Goal: Information Seeking & Learning: Learn about a topic

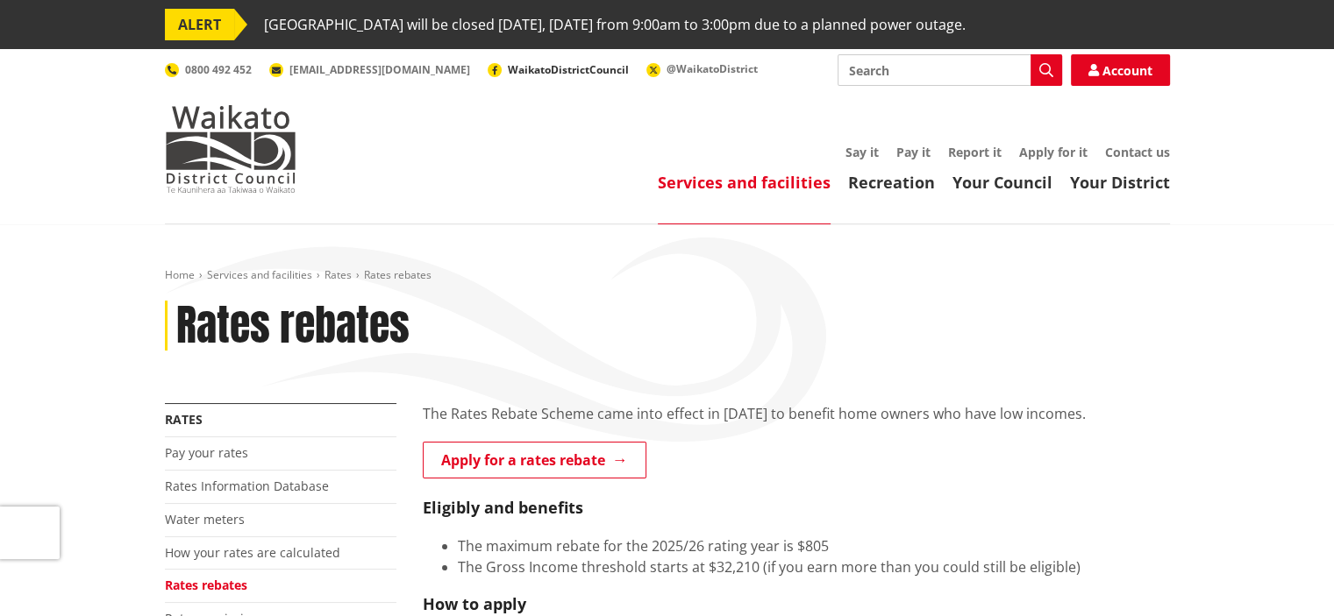
click at [508, 64] on span "WaikatoDistrictCouncil" at bounding box center [568, 69] width 121 height 15
click at [998, 184] on link "Your Council" at bounding box center [1002, 182] width 100 height 21
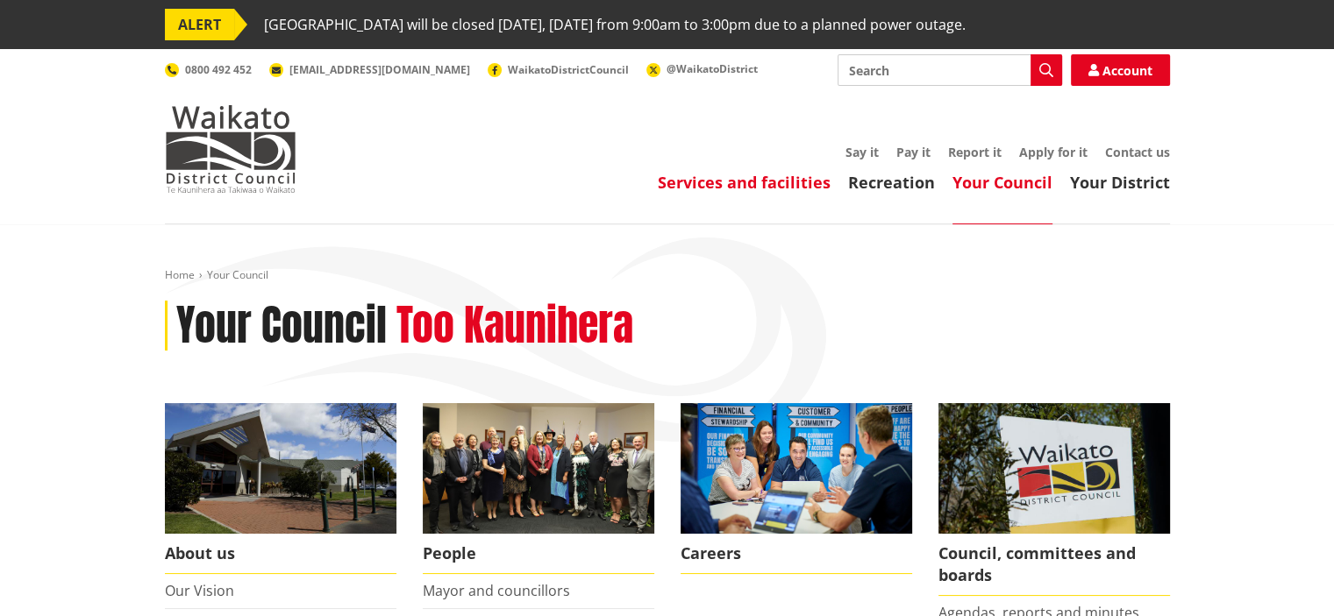
click at [752, 185] on link "Services and facilities" at bounding box center [744, 182] width 173 height 21
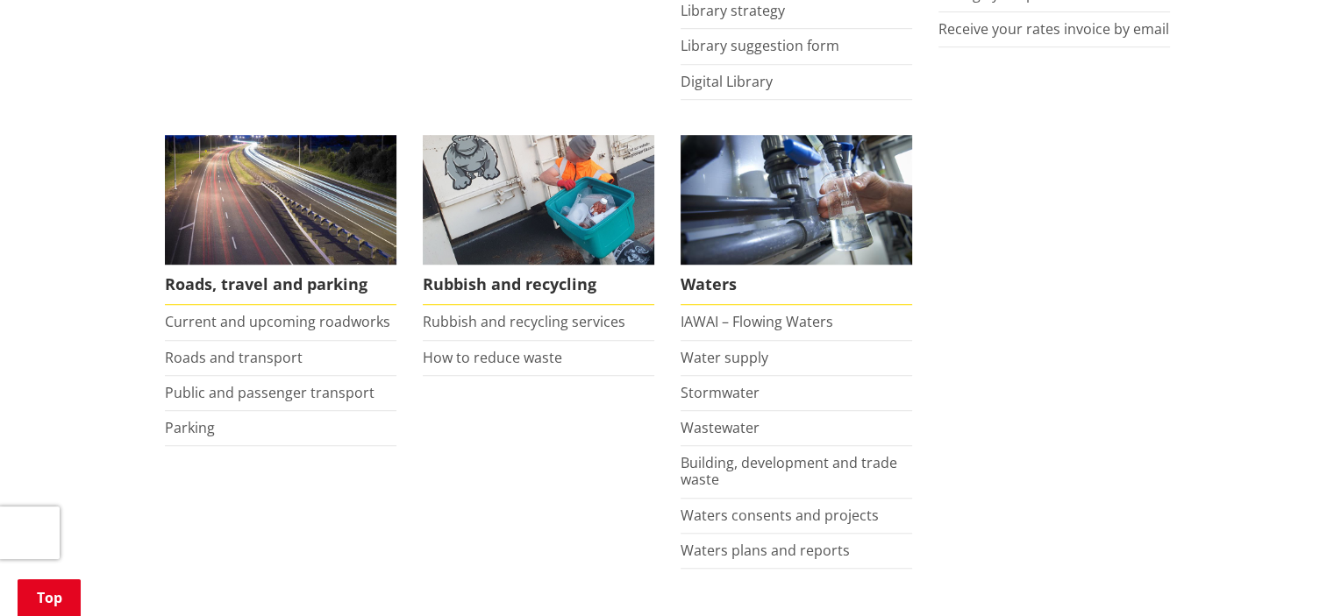
scroll to position [1228, 0]
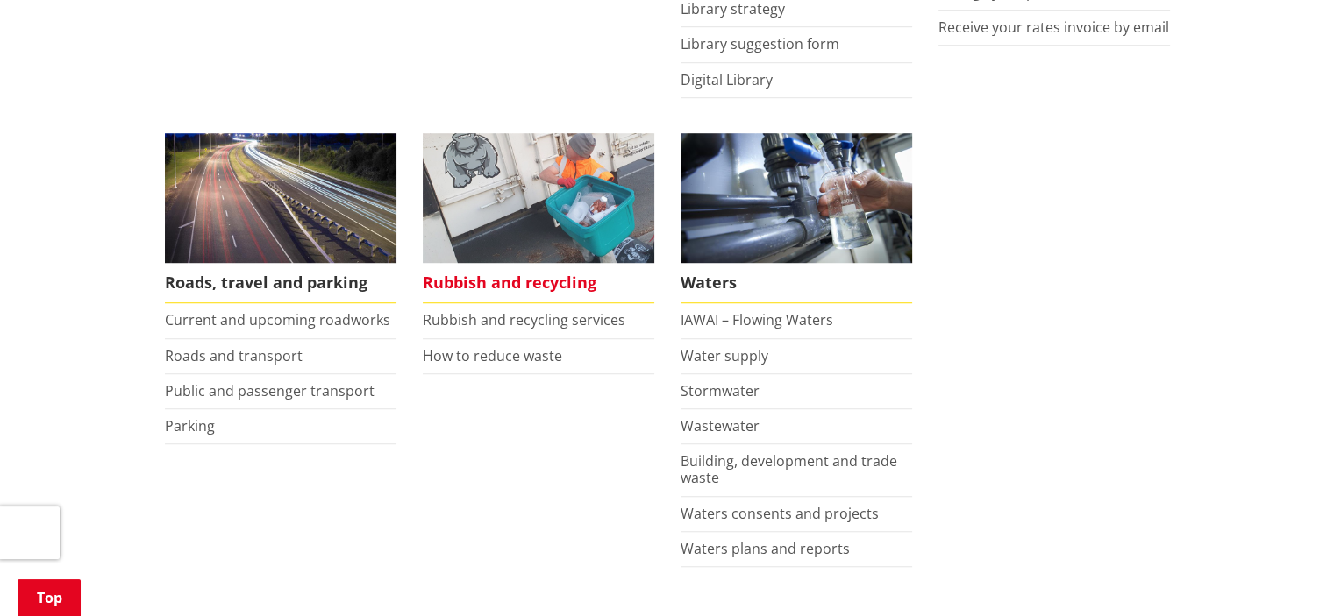
click at [523, 281] on span "Rubbish and recycling" at bounding box center [538, 283] width 231 height 40
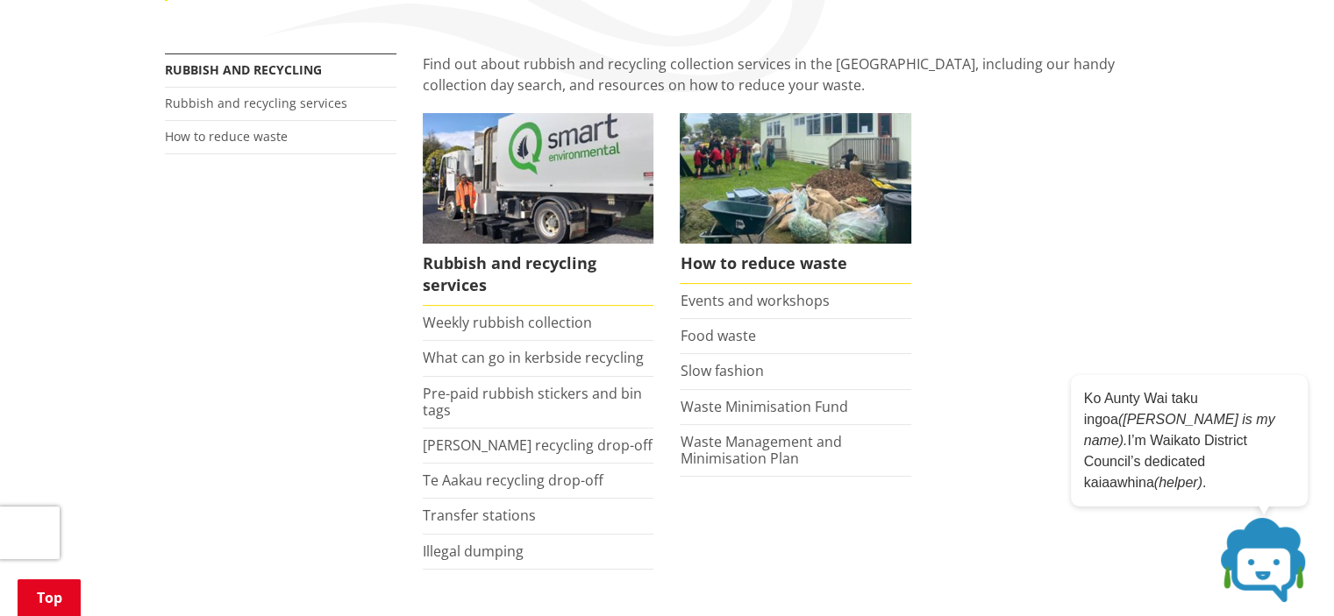
scroll to position [351, 0]
click at [520, 359] on link "What can go in kerbside recycling" at bounding box center [533, 356] width 221 height 19
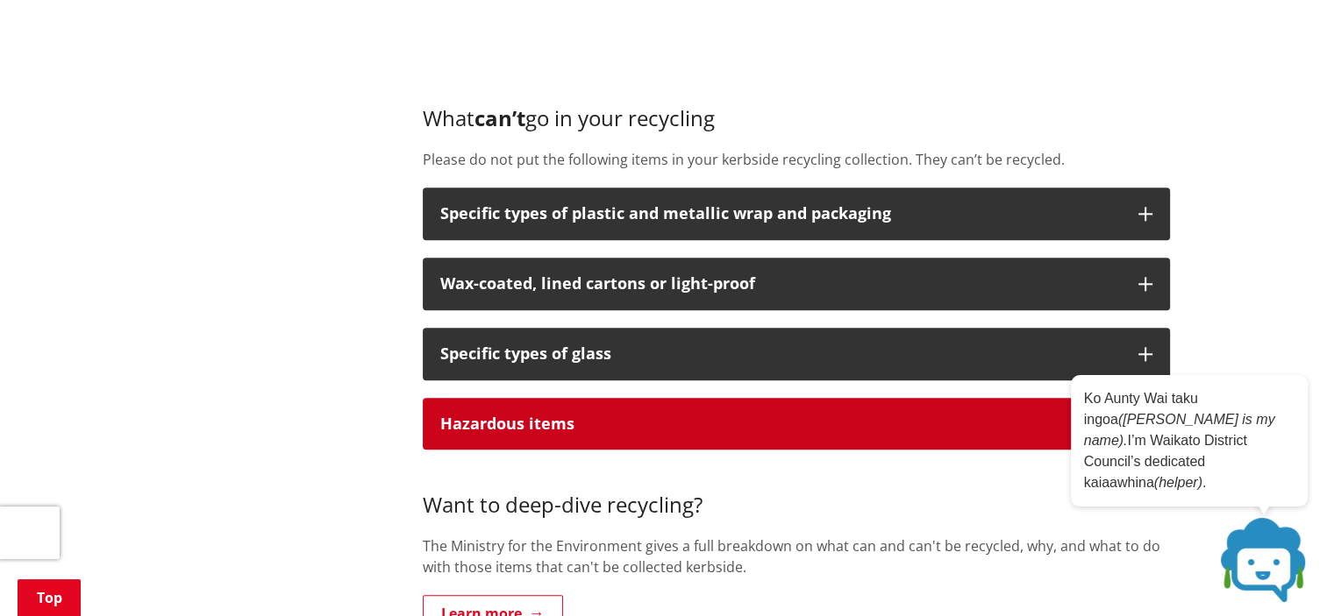
scroll to position [1929, 0]
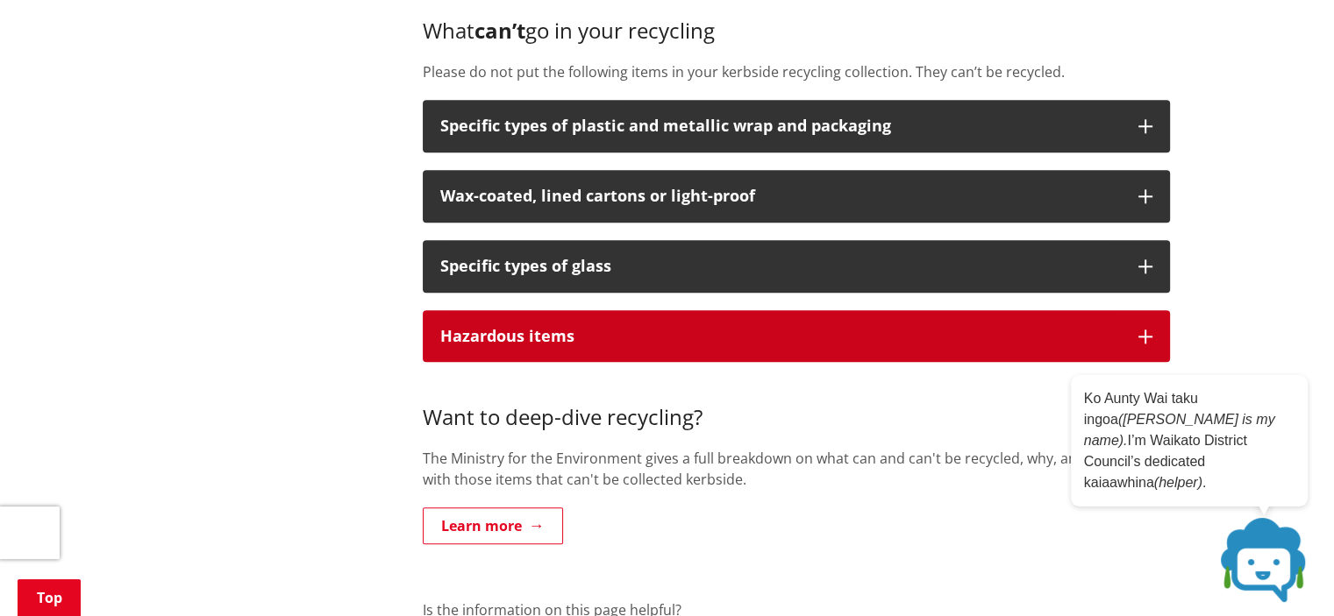
click at [622, 332] on p "Hazardous items" at bounding box center [780, 337] width 680 height 18
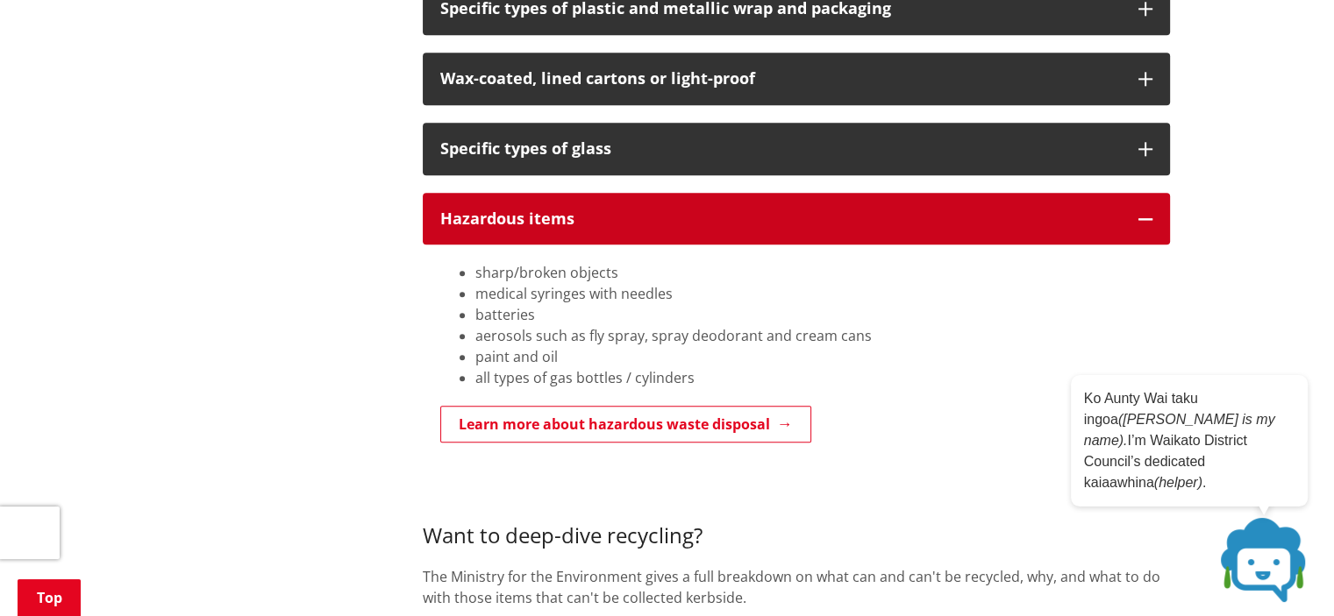
scroll to position [2017, 0]
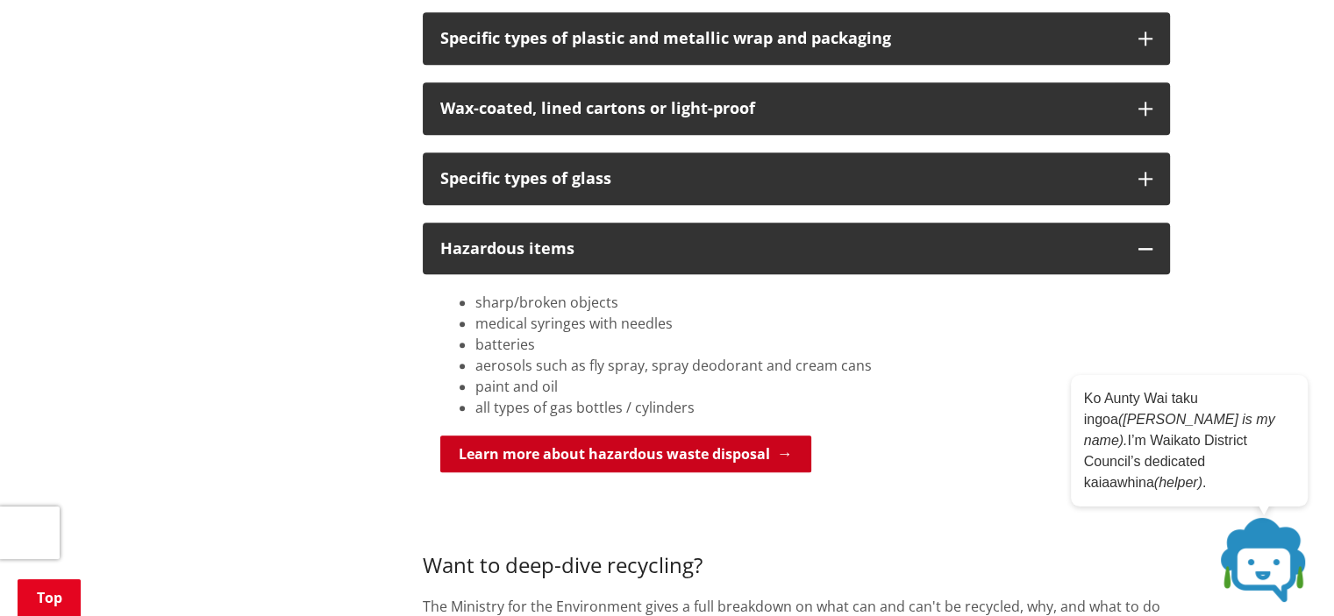
click at [638, 456] on link "Learn more about hazardous waste disposal" at bounding box center [625, 454] width 371 height 37
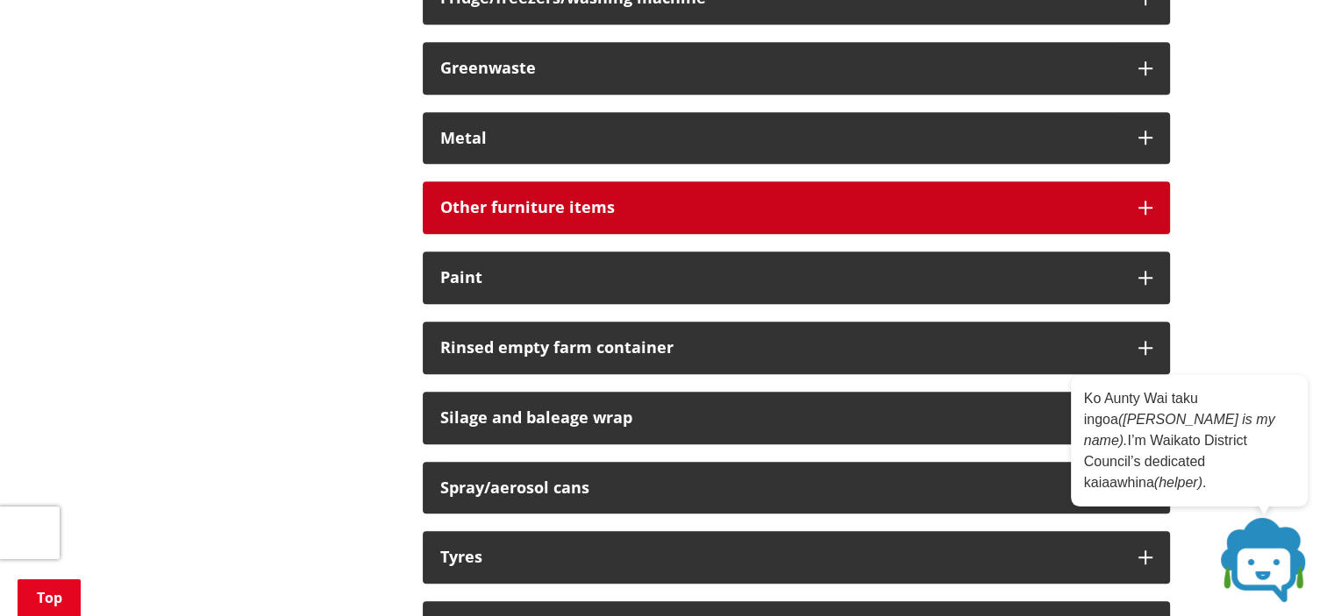
scroll to position [1315, 0]
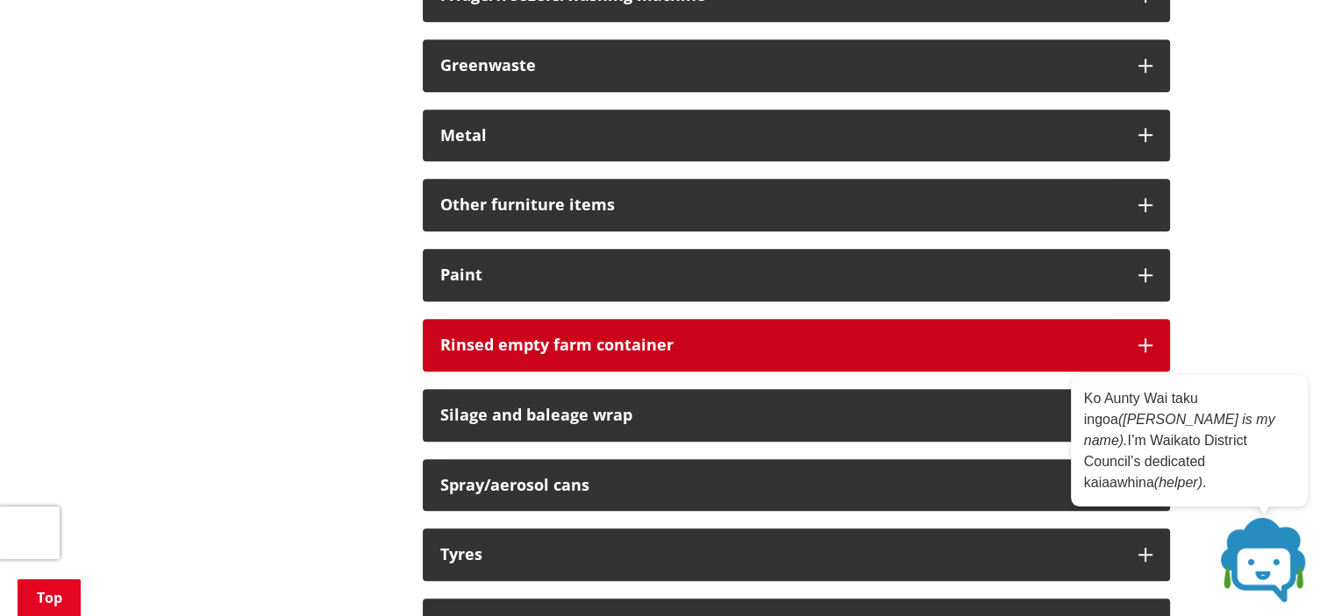
click at [576, 337] on div "Rinsed empty farm container" at bounding box center [780, 346] width 680 height 18
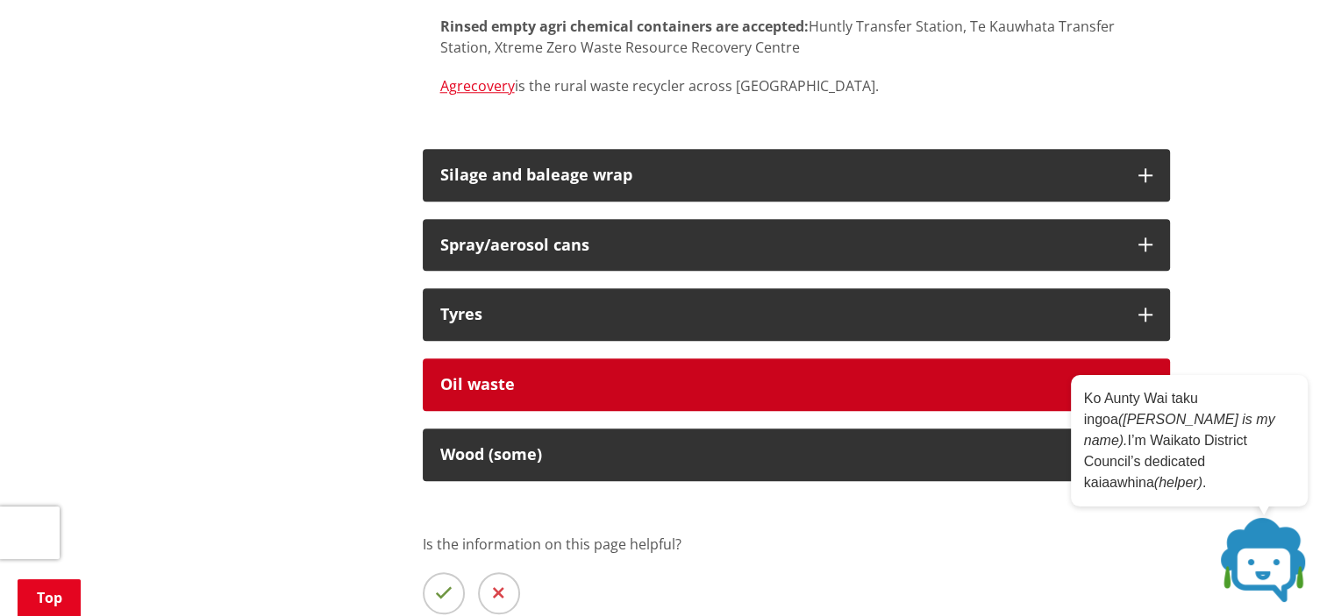
scroll to position [1754, 0]
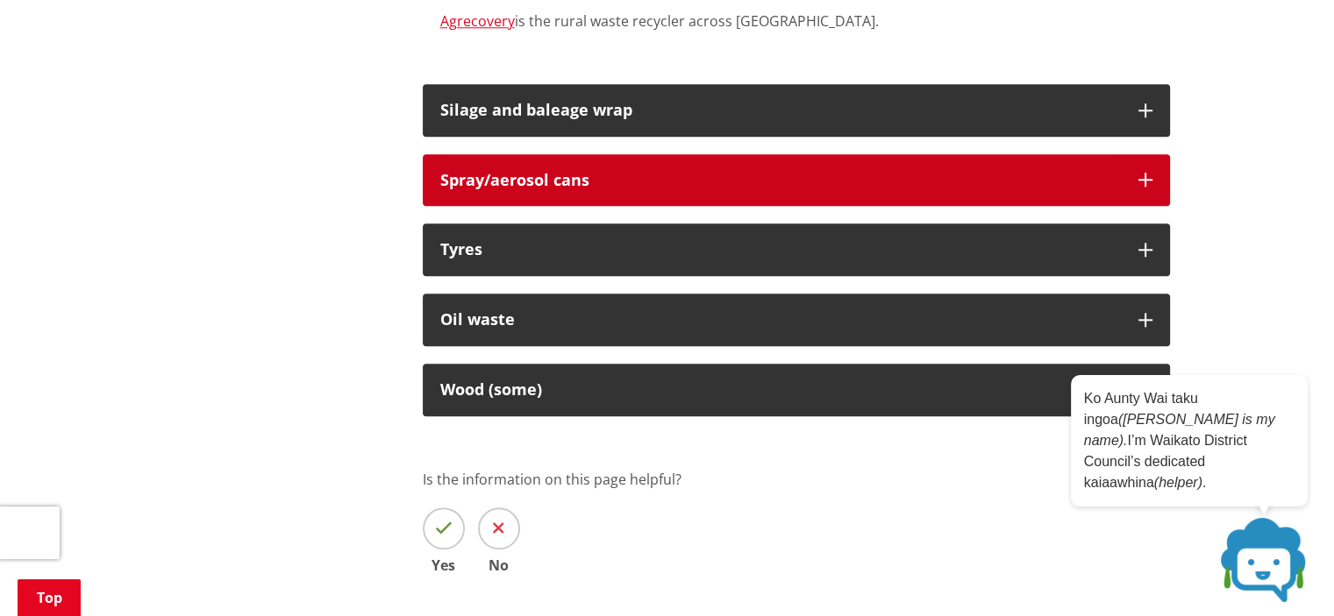
click at [705, 174] on div "Spray/aerosol cans" at bounding box center [780, 181] width 680 height 18
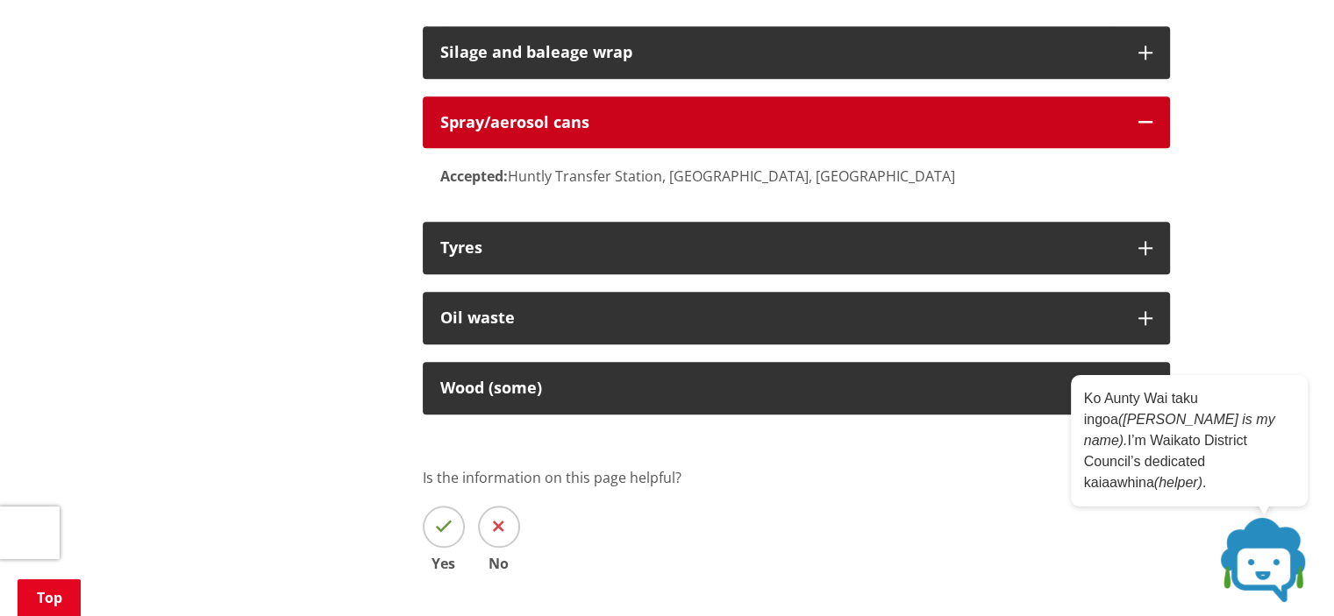
scroll to position [1841, 0]
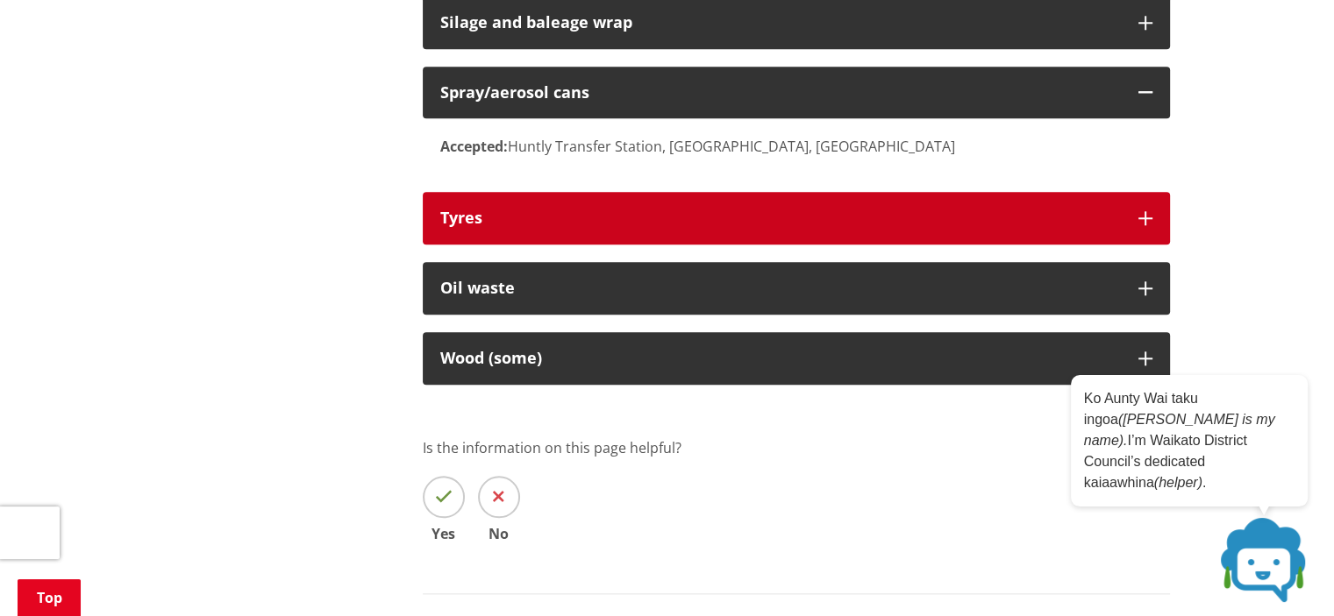
click at [639, 217] on div "Tyres" at bounding box center [780, 219] width 680 height 18
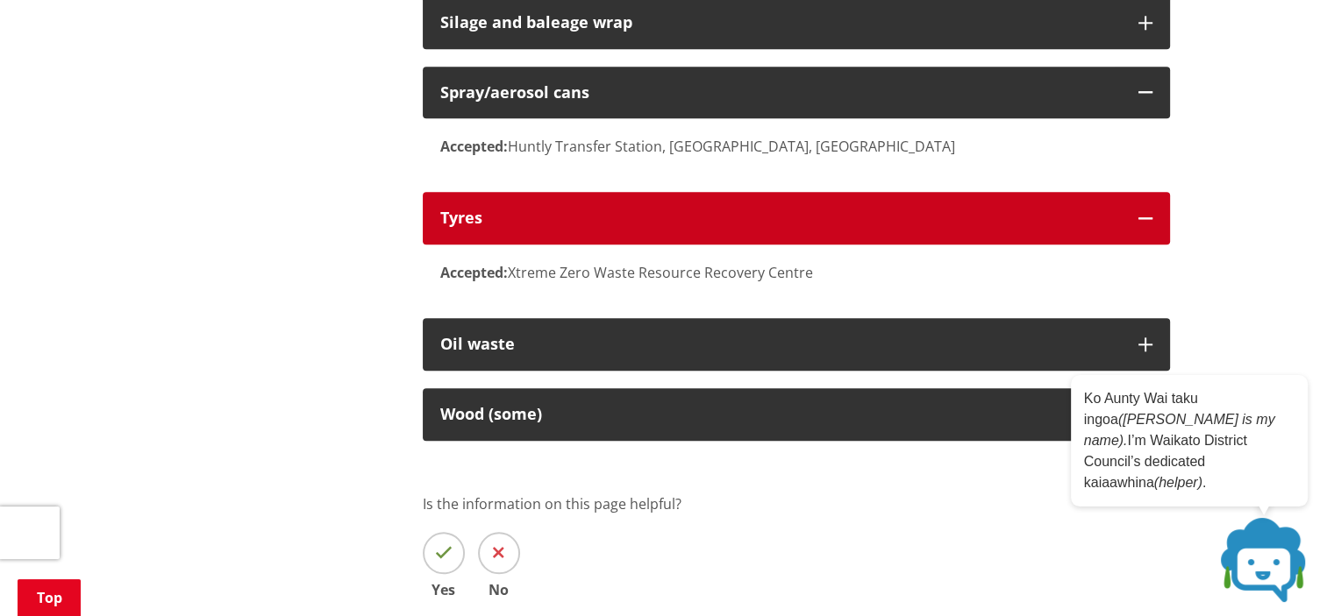
click at [646, 223] on div "Tyres" at bounding box center [780, 219] width 680 height 18
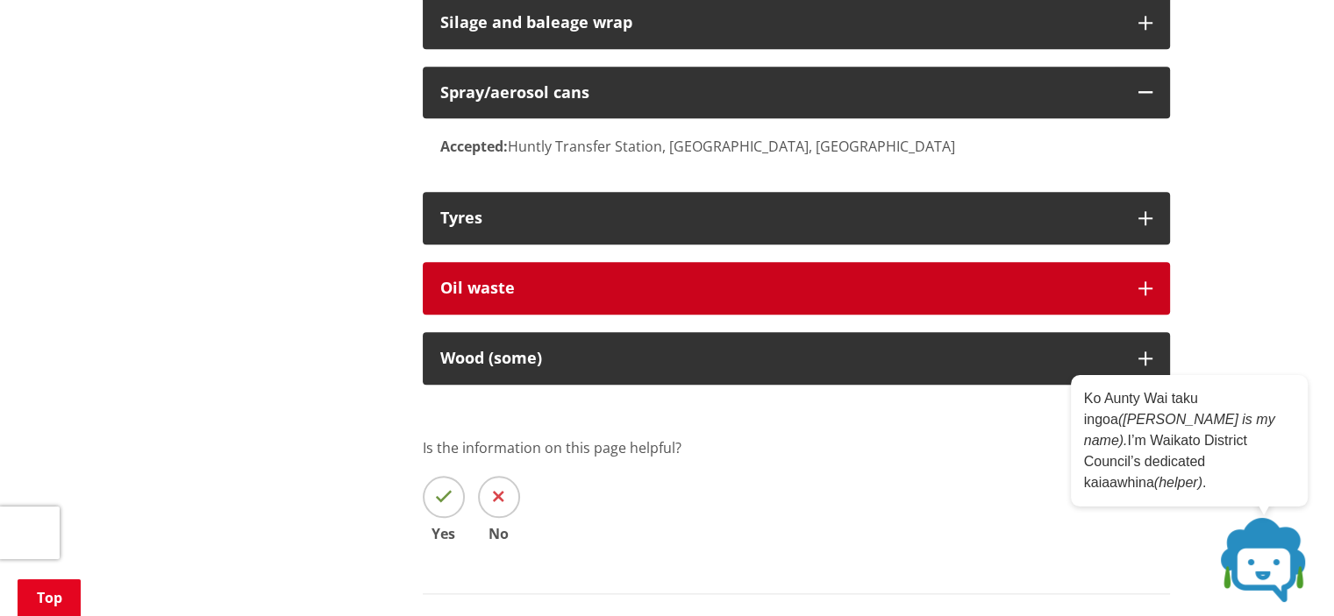
click at [675, 278] on button "Oil waste" at bounding box center [796, 288] width 747 height 53
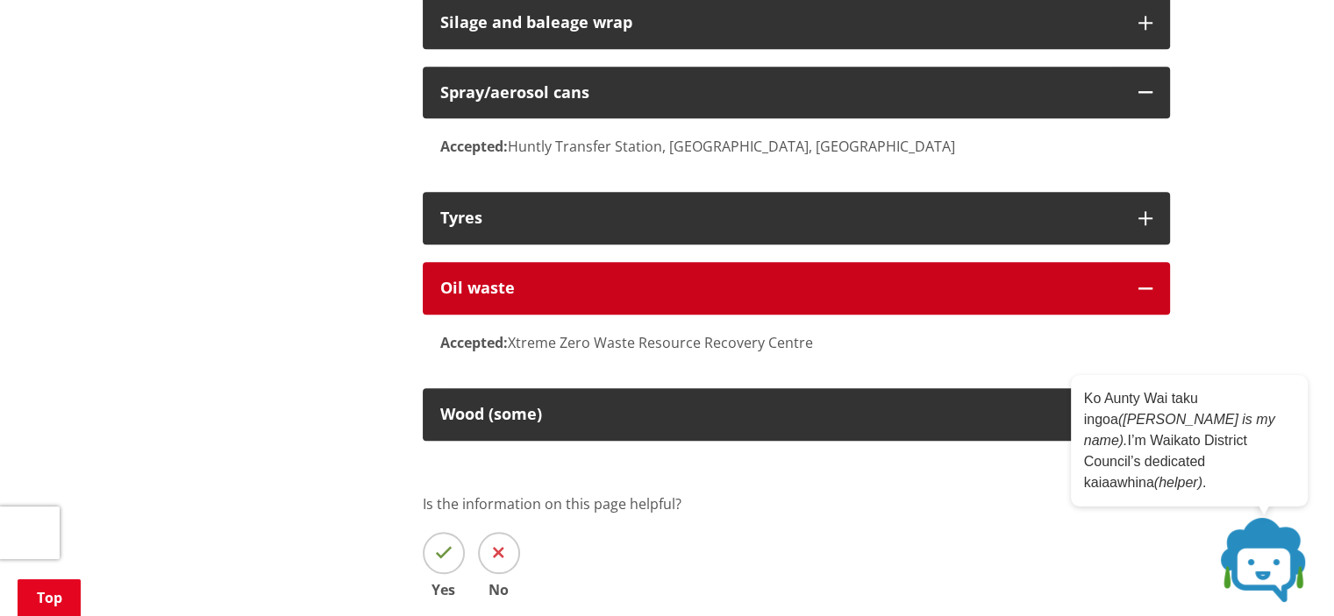
click at [675, 278] on button "Oil waste" at bounding box center [796, 288] width 747 height 53
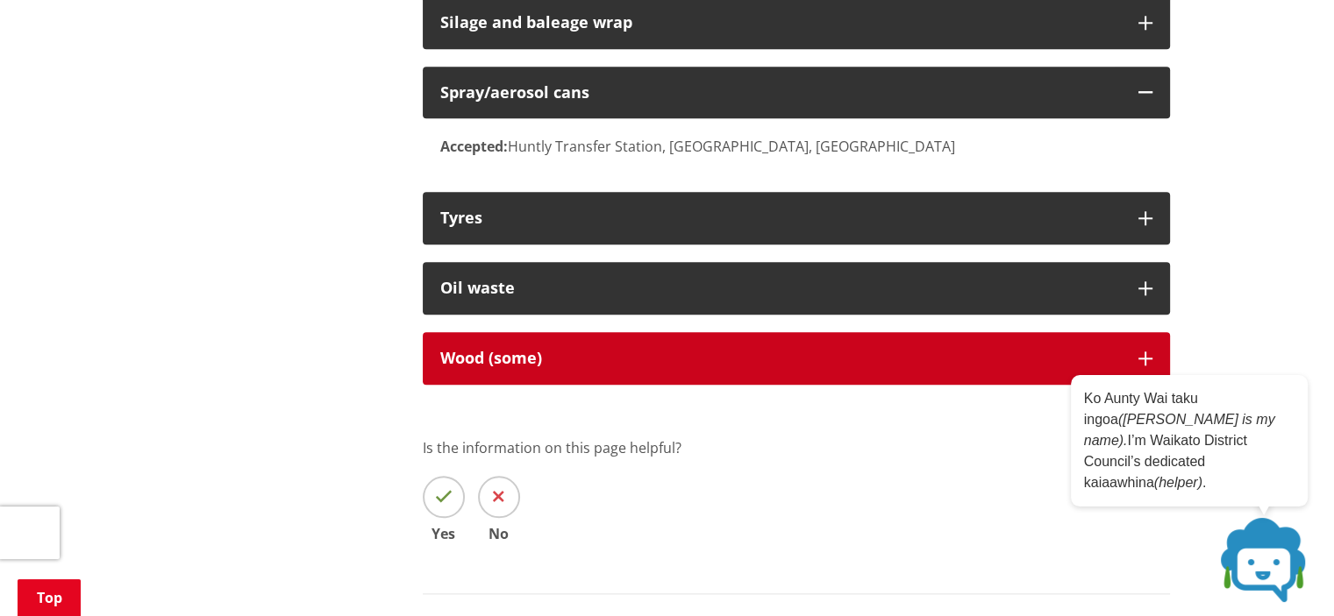
click at [696, 356] on div "Wood (some)" at bounding box center [780, 359] width 680 height 18
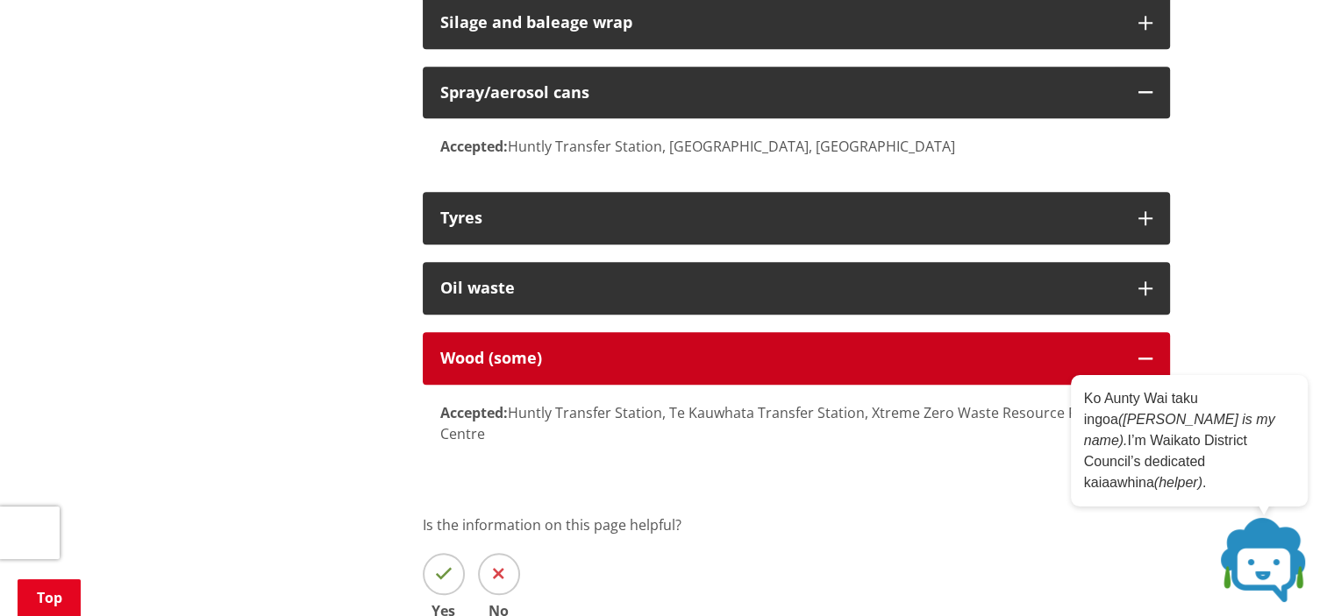
click at [696, 356] on div "Wood (some)" at bounding box center [780, 359] width 680 height 18
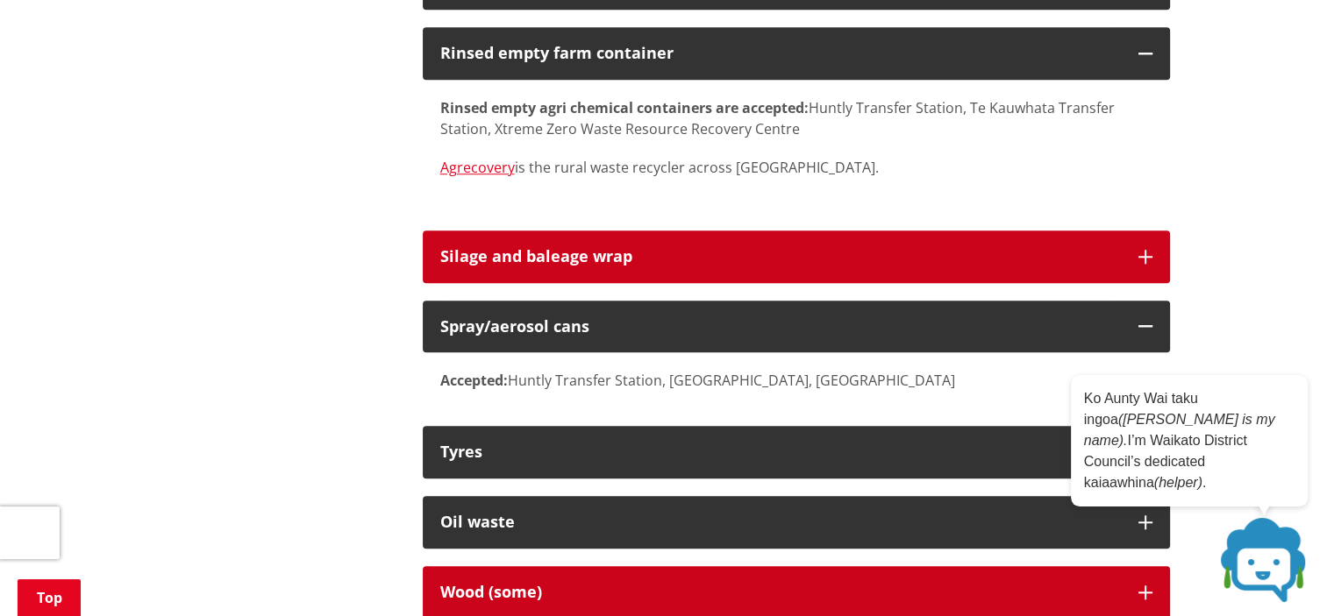
scroll to position [1578, 0]
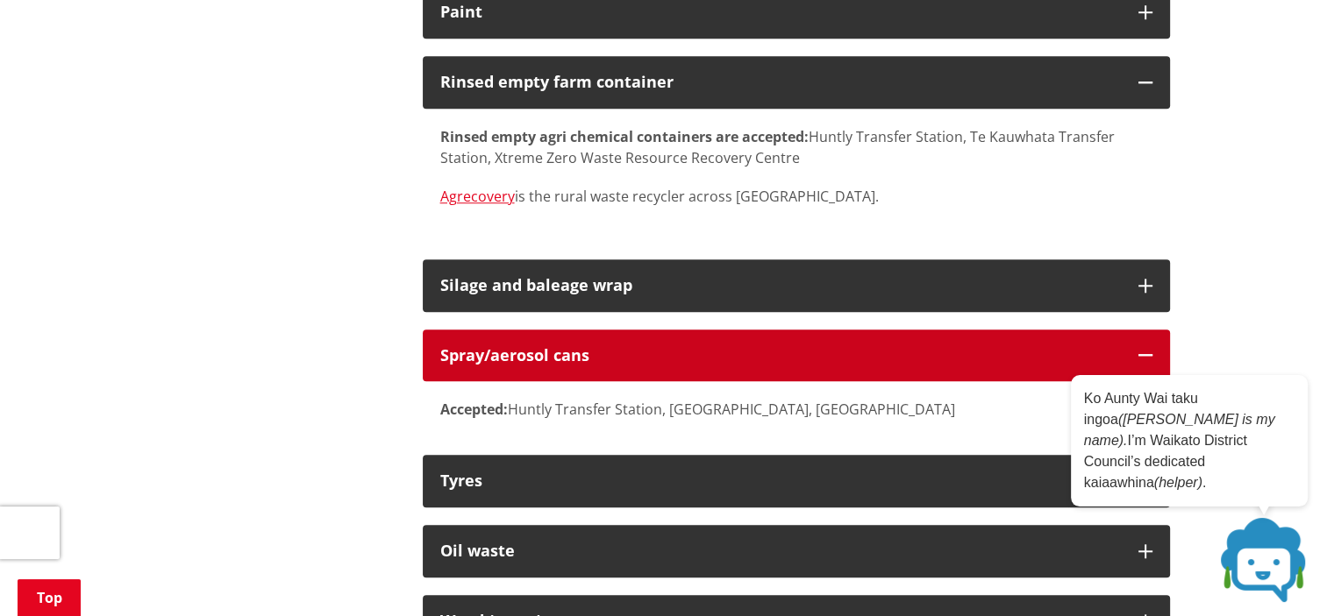
click at [596, 348] on div "Spray/aerosol cans" at bounding box center [780, 356] width 680 height 18
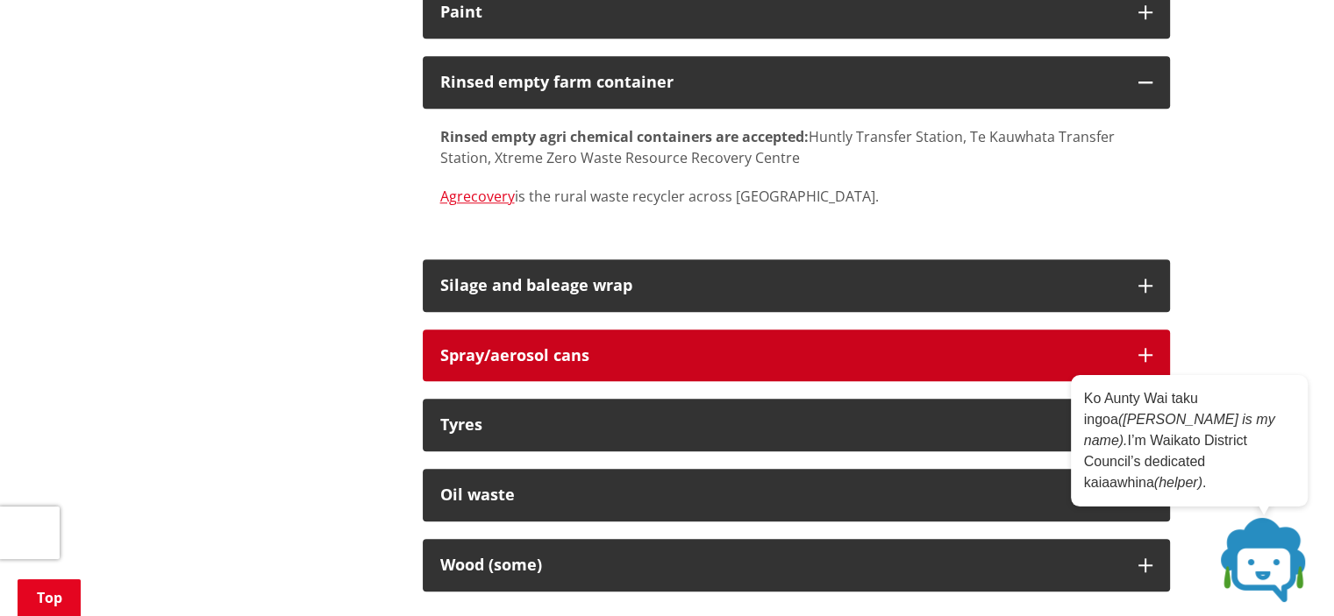
click at [596, 348] on div "Spray/aerosol cans" at bounding box center [780, 356] width 680 height 18
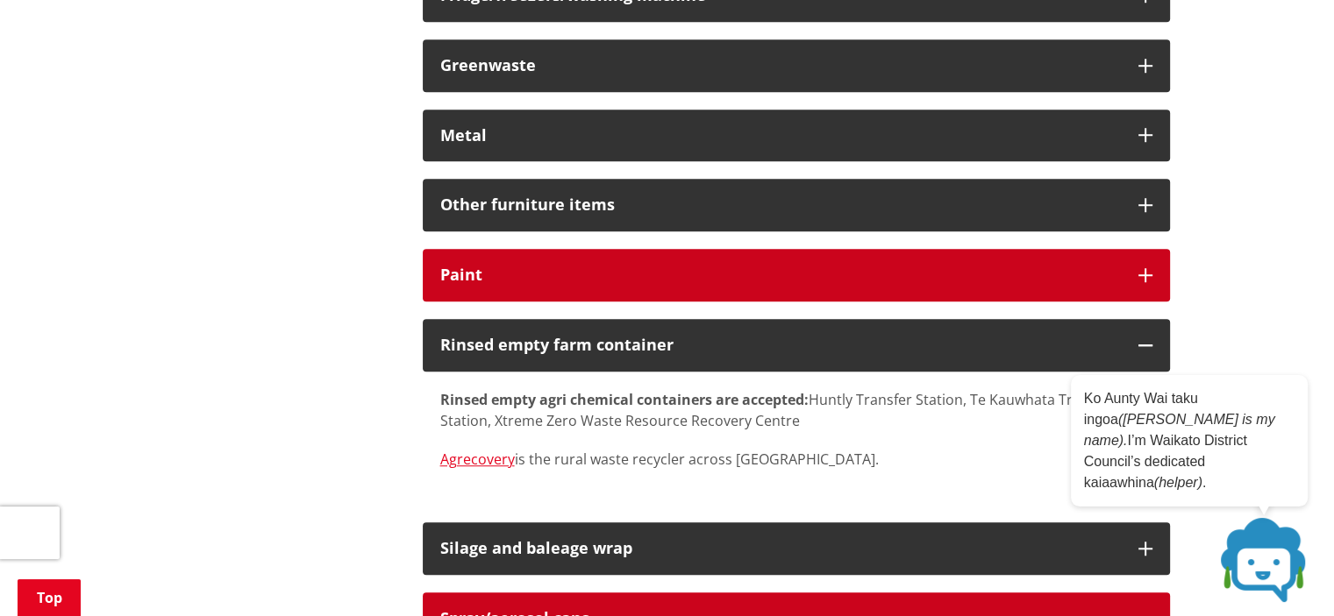
scroll to position [1228, 0]
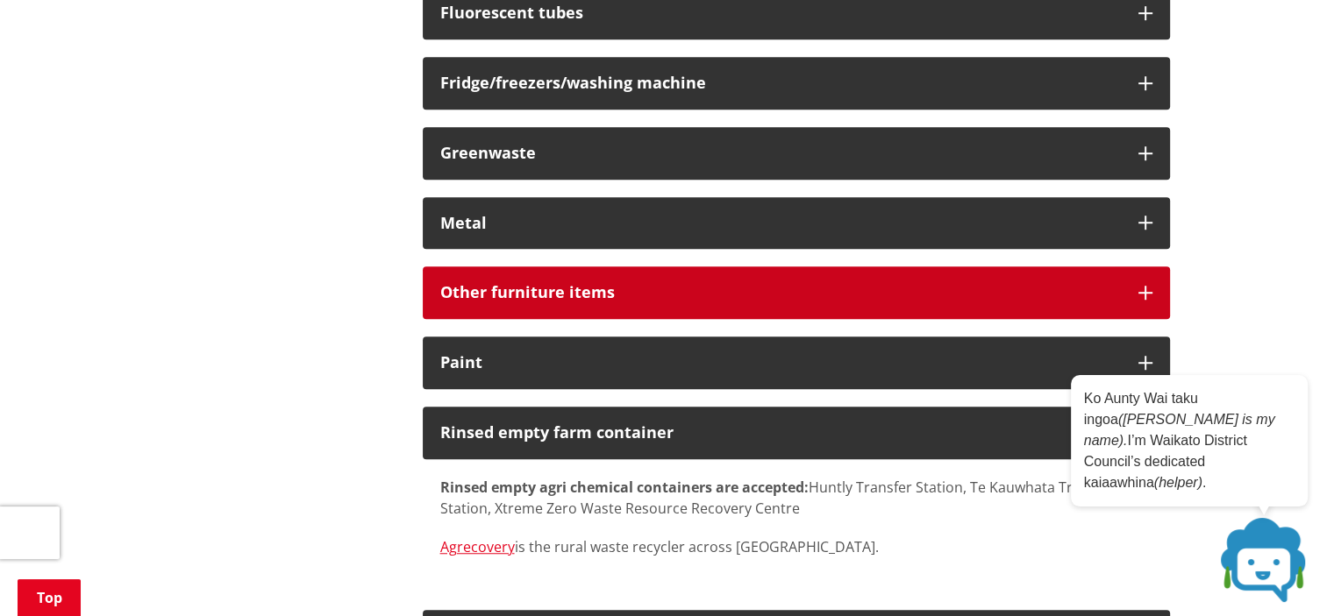
click at [573, 291] on div "Other furniture items" at bounding box center [780, 293] width 680 height 18
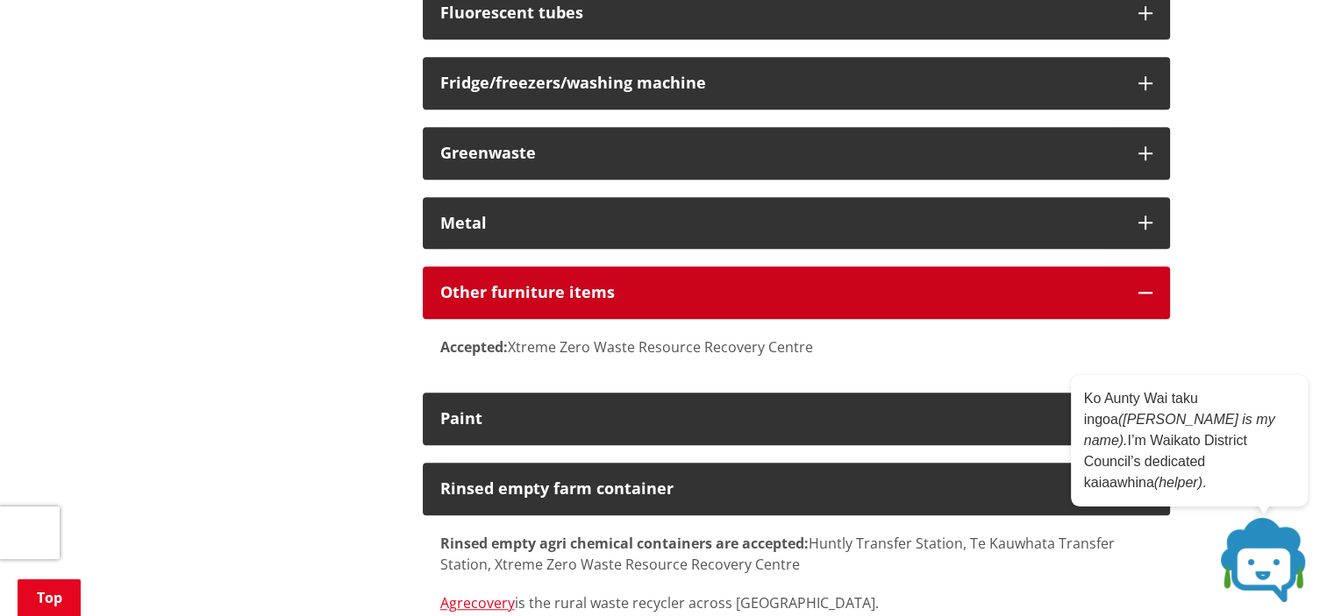
click at [573, 291] on div "Other furniture items" at bounding box center [780, 293] width 680 height 18
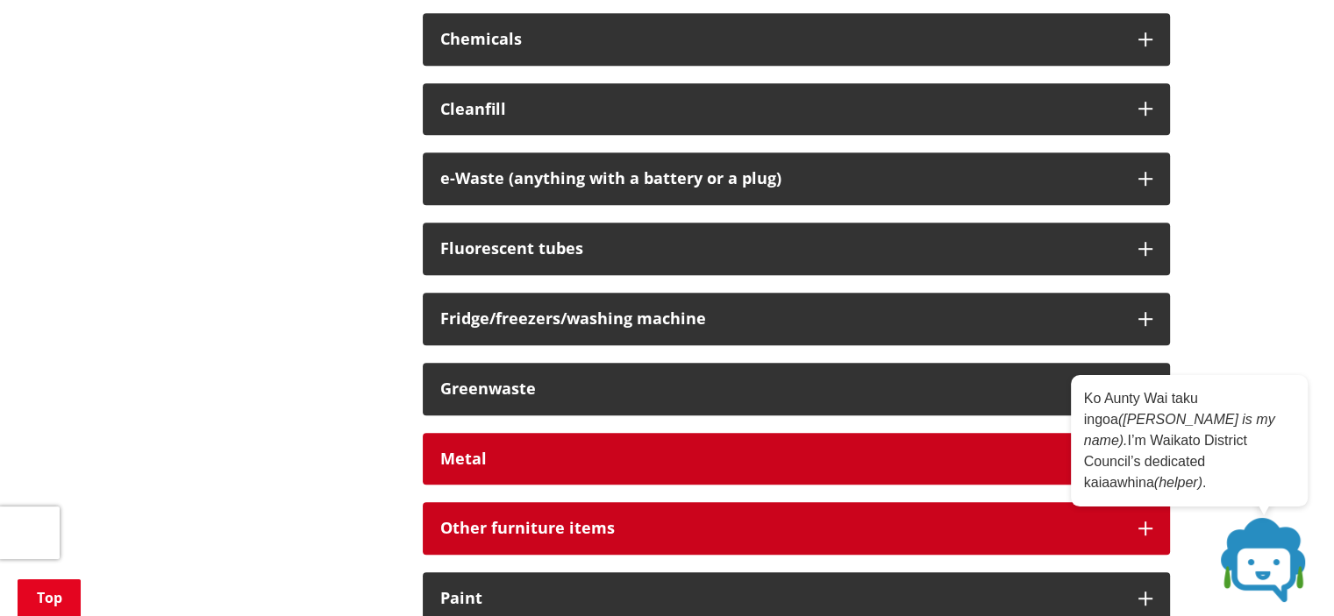
scroll to position [965, 0]
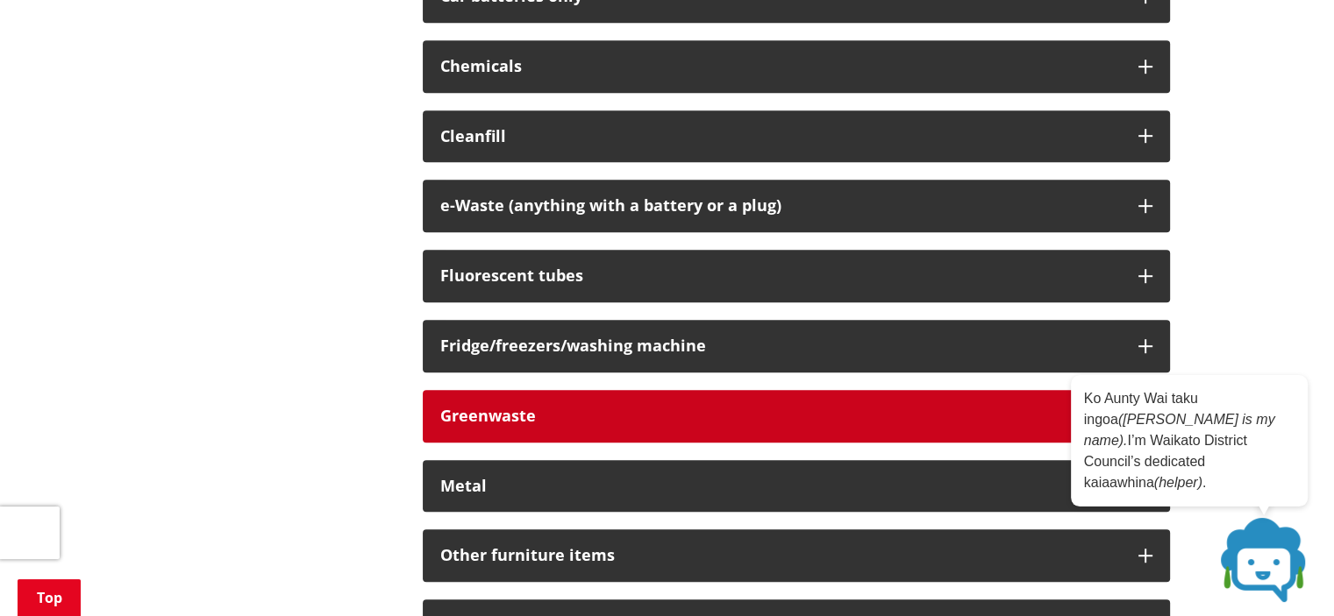
click at [583, 402] on button "Greenwaste" at bounding box center [796, 416] width 747 height 53
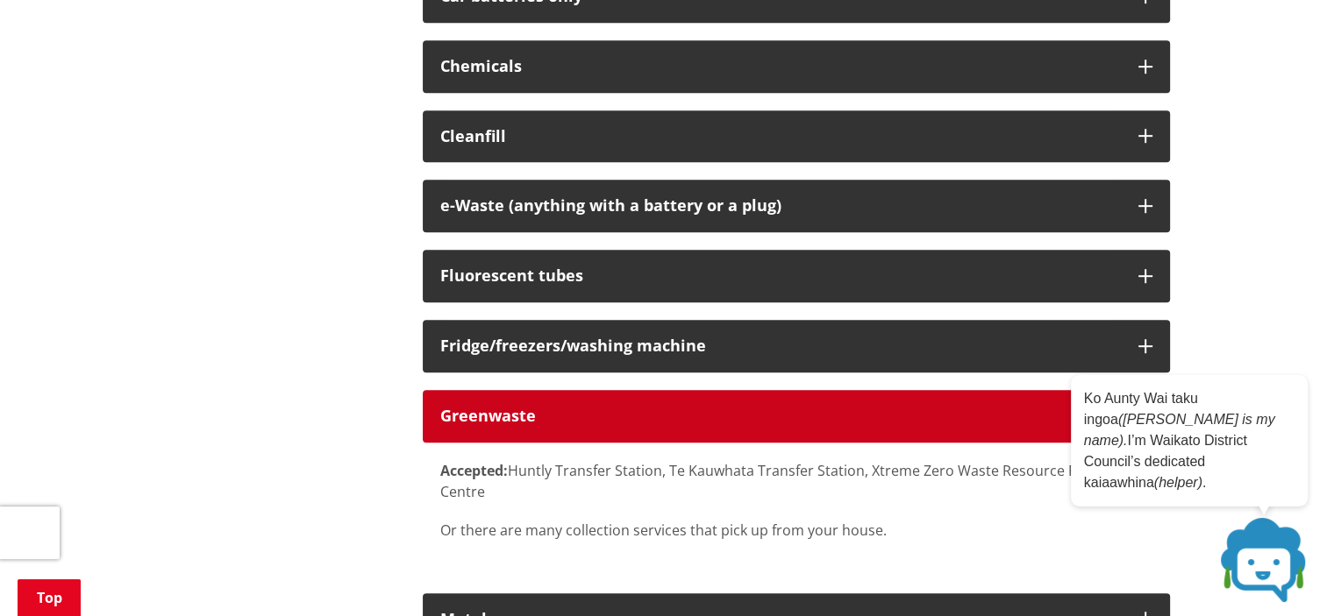
click at [590, 410] on div "Greenwaste" at bounding box center [780, 417] width 680 height 18
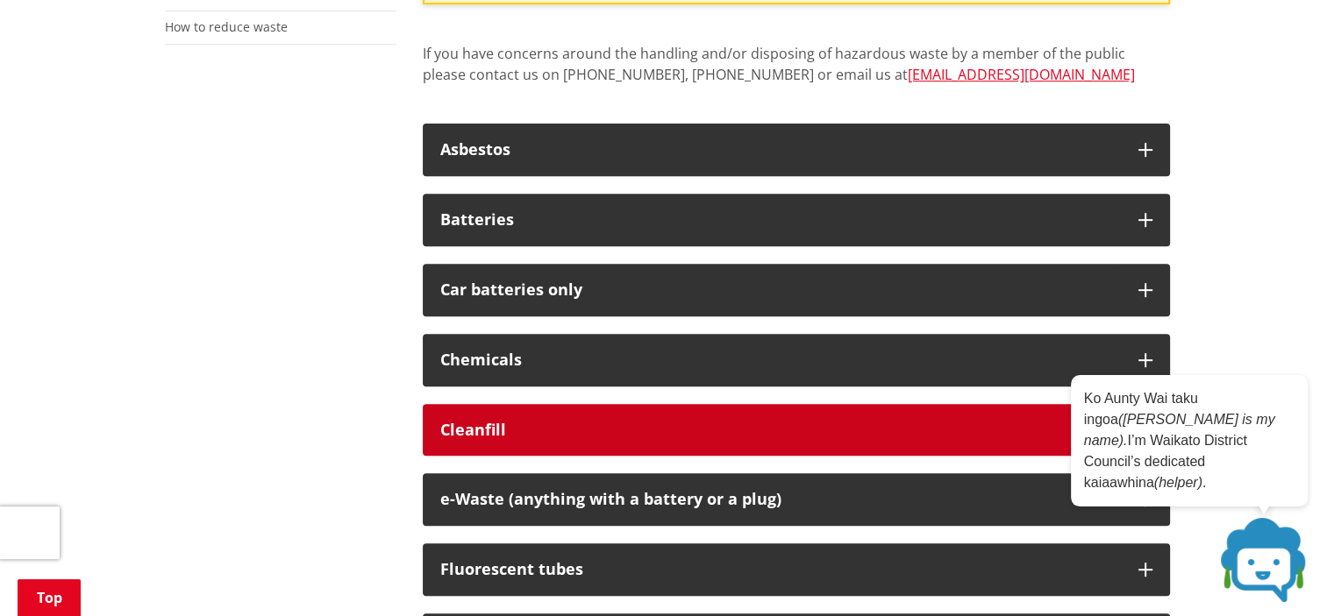
scroll to position [701, 0]
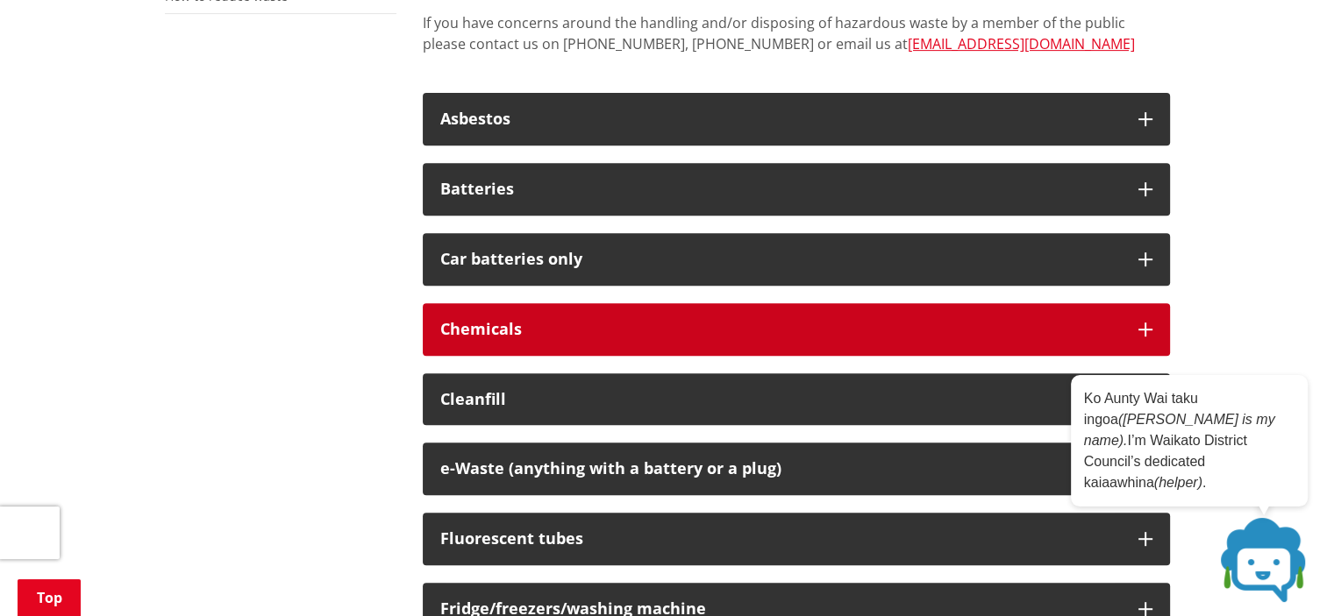
click at [541, 315] on button "Chemicals" at bounding box center [796, 329] width 747 height 53
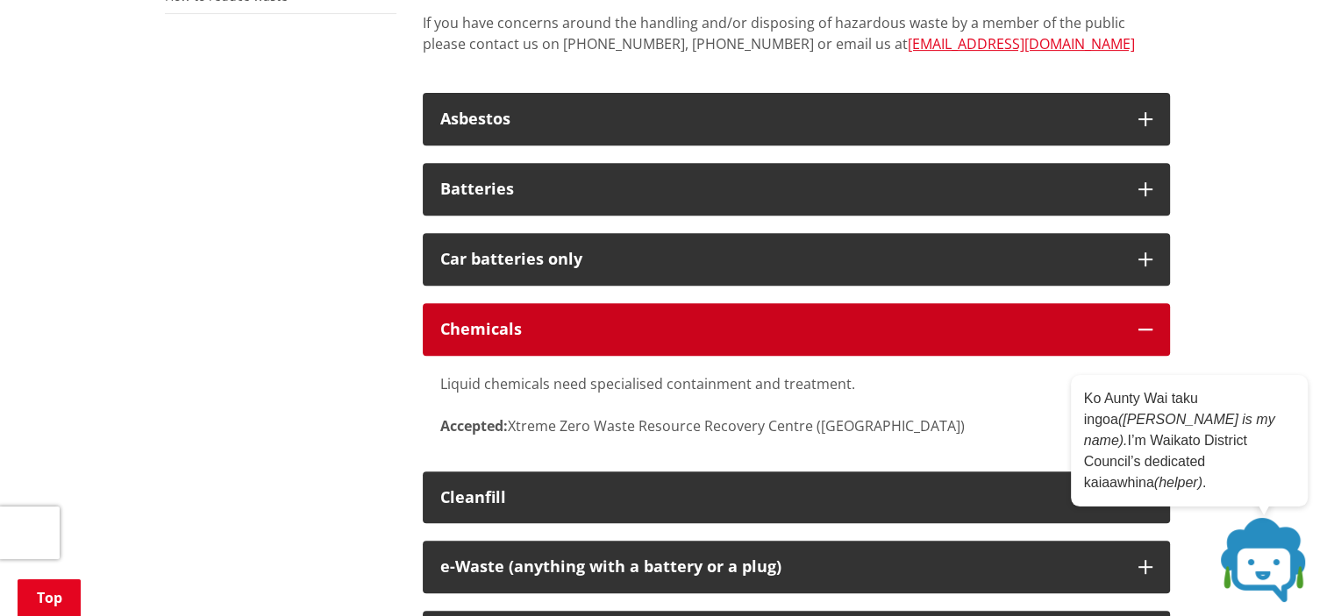
scroll to position [614, 0]
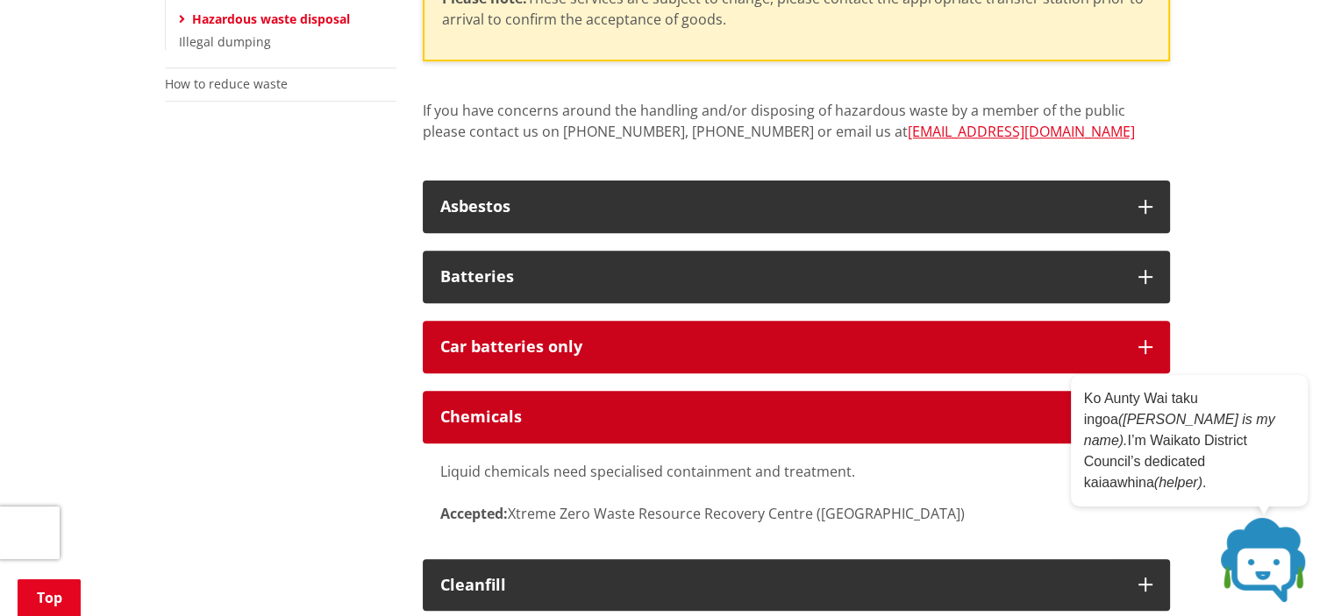
click at [559, 346] on div "Car batteries only" at bounding box center [780, 347] width 680 height 18
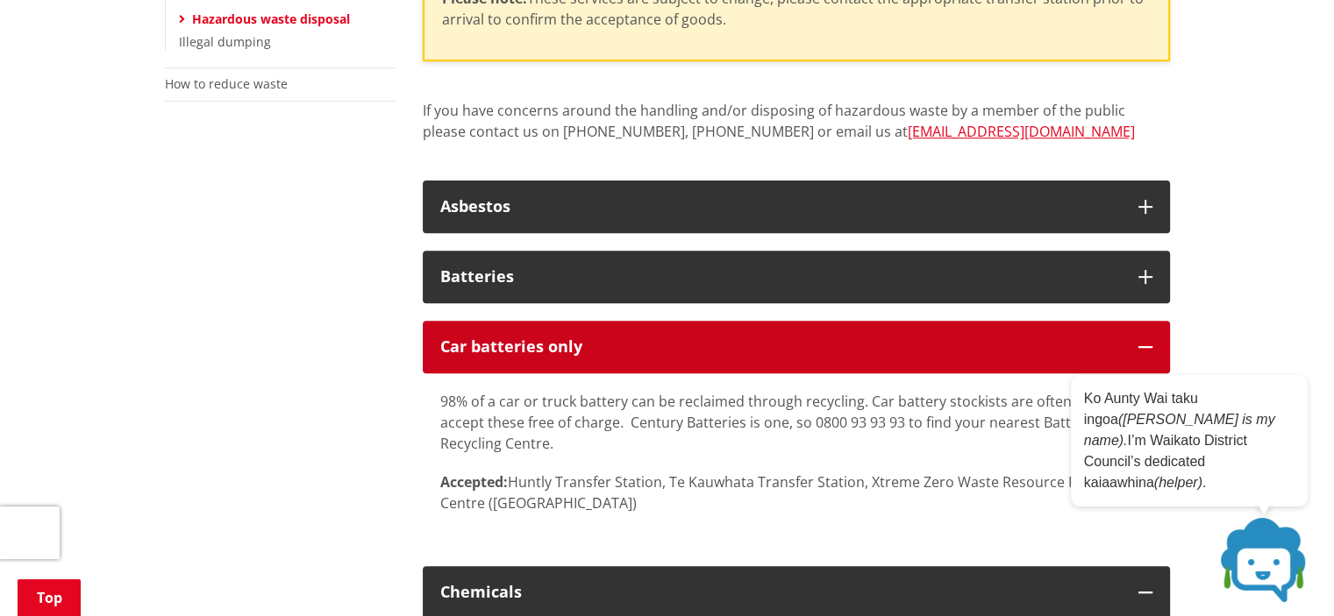
click at [566, 338] on div "Car batteries only" at bounding box center [780, 347] width 680 height 18
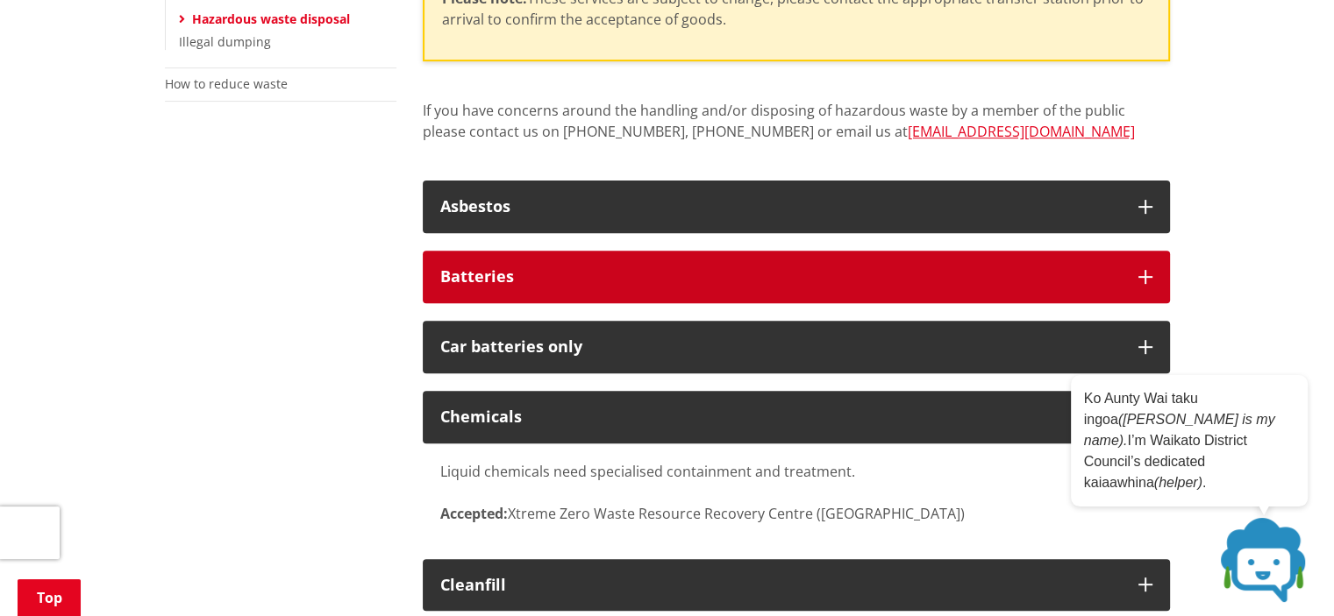
click at [558, 282] on div "Batteries" at bounding box center [780, 277] width 680 height 18
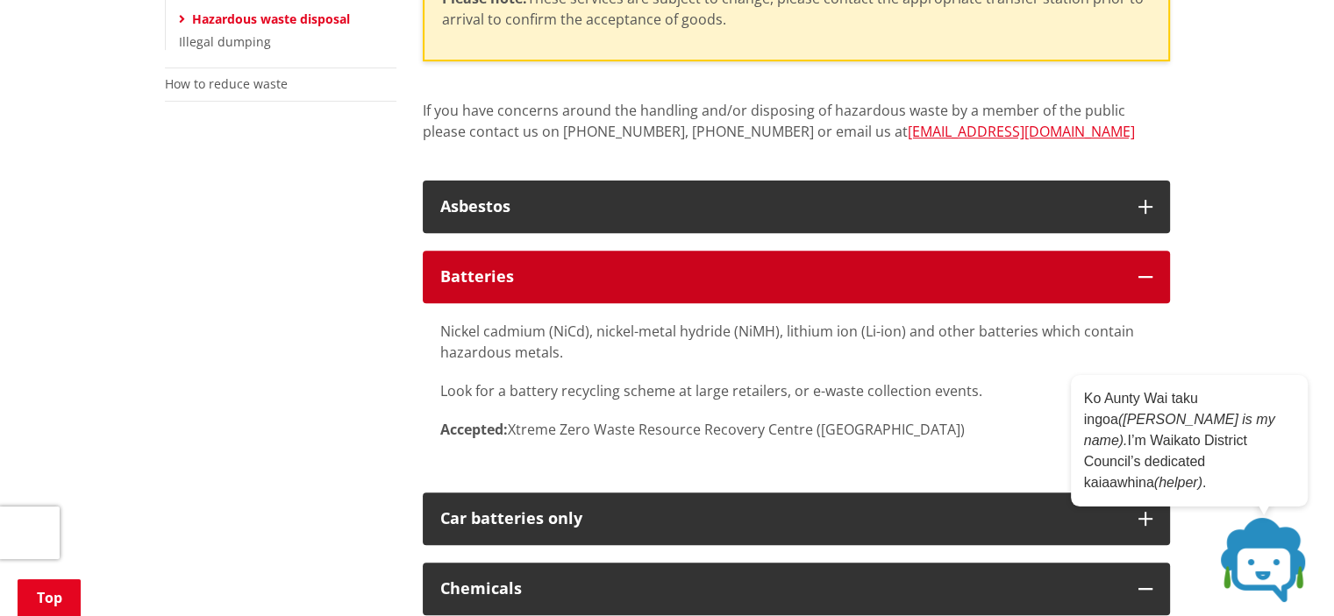
click at [554, 270] on div "Batteries" at bounding box center [780, 277] width 680 height 18
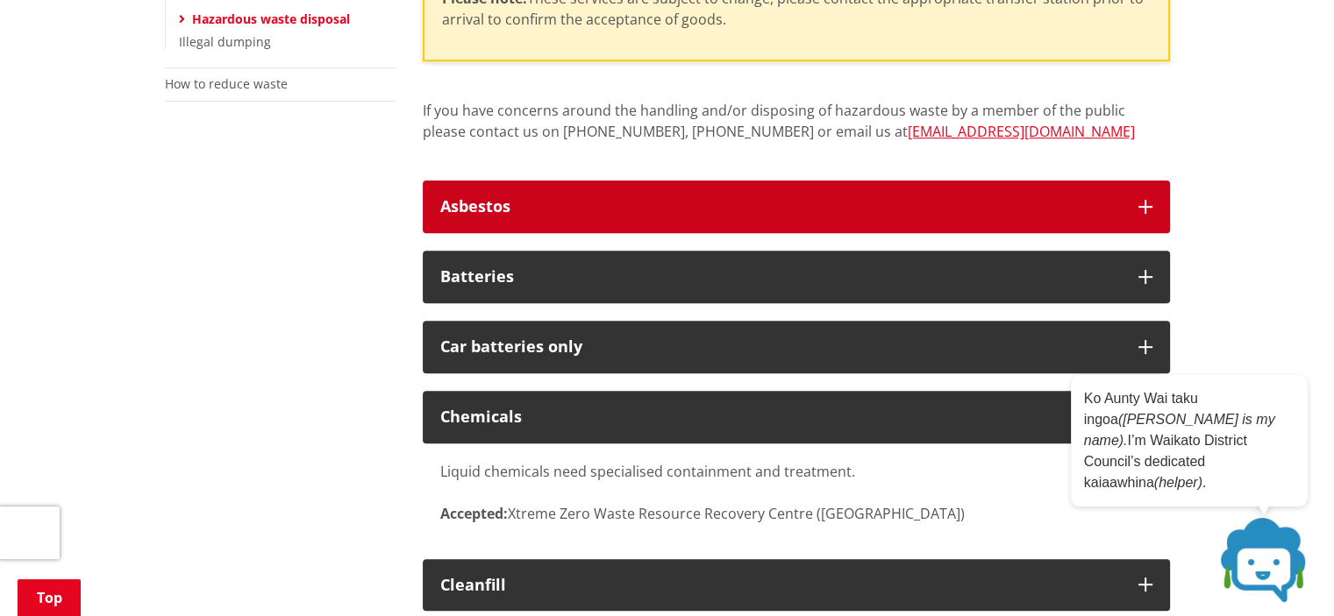
click at [539, 215] on button "Asbestos" at bounding box center [796, 207] width 747 height 53
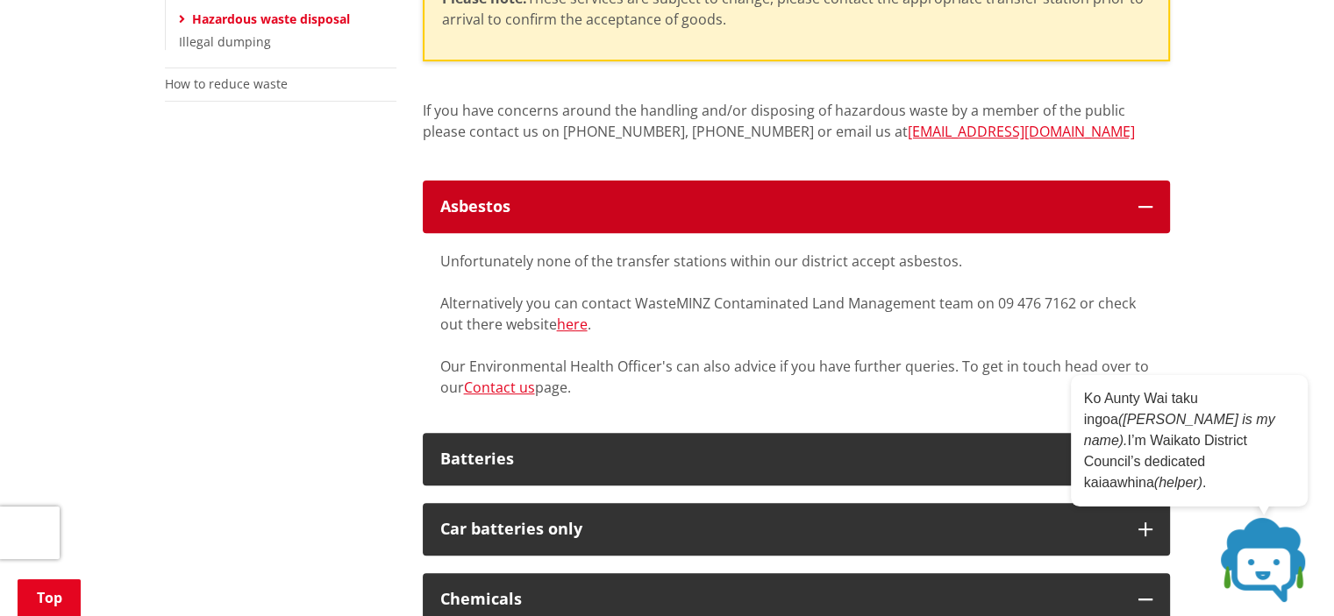
click at [585, 203] on div "Asbestos" at bounding box center [780, 207] width 680 height 18
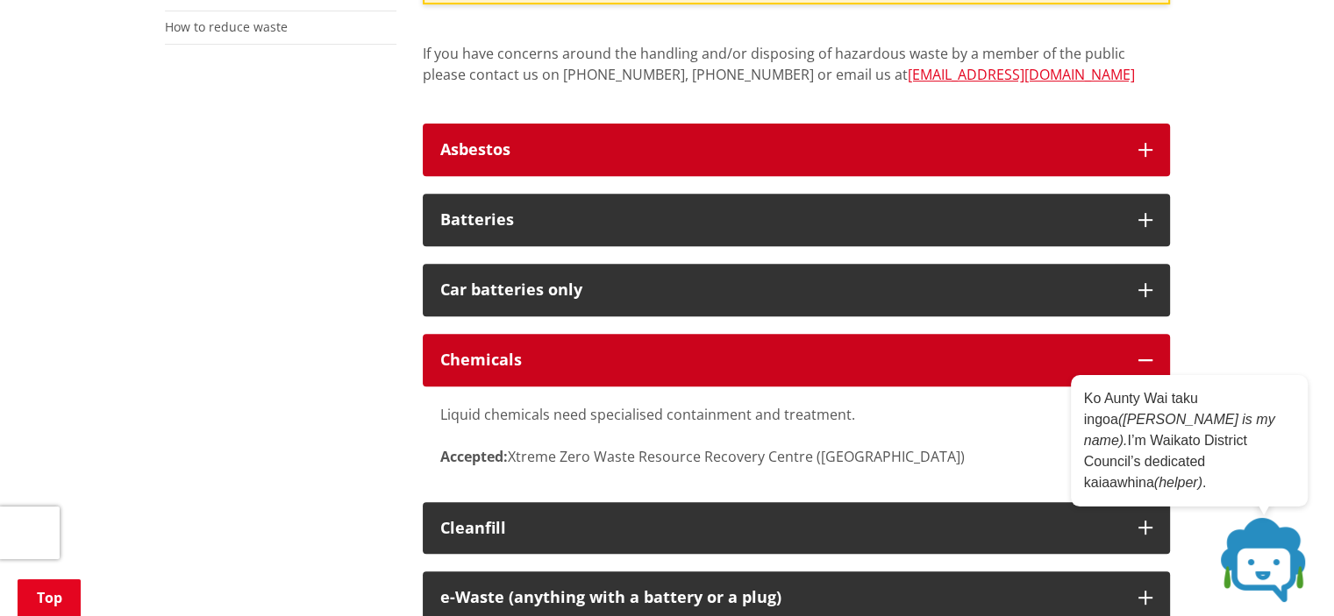
scroll to position [701, 0]
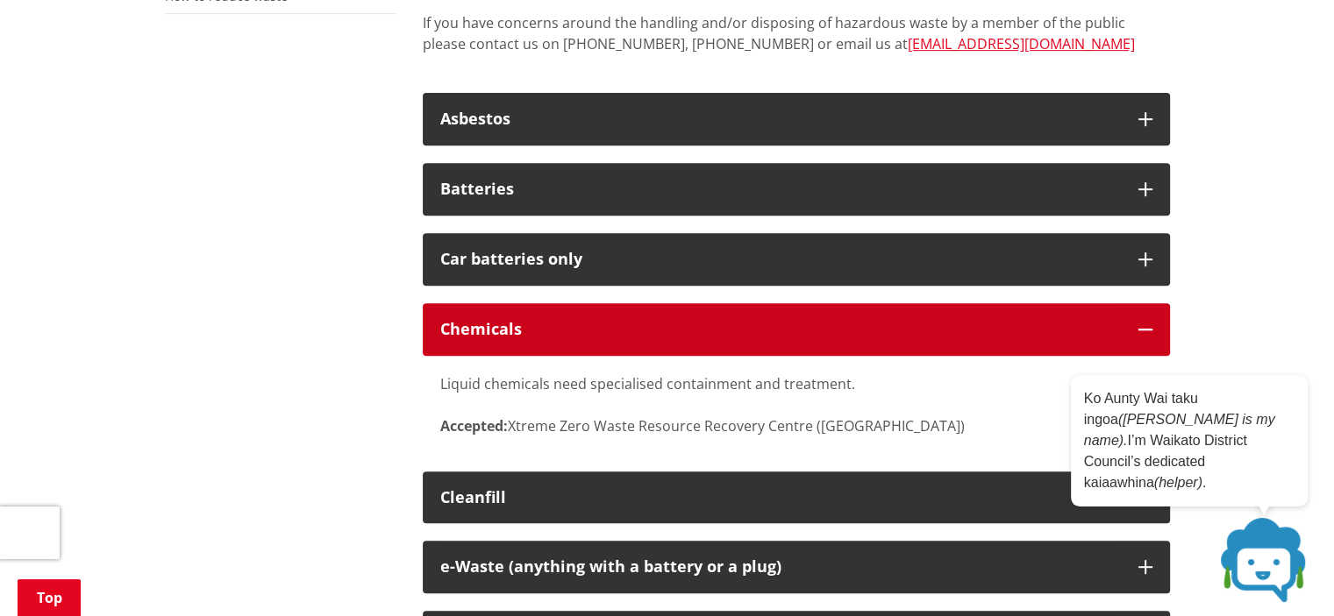
click at [498, 335] on div "Chemicals" at bounding box center [780, 330] width 680 height 18
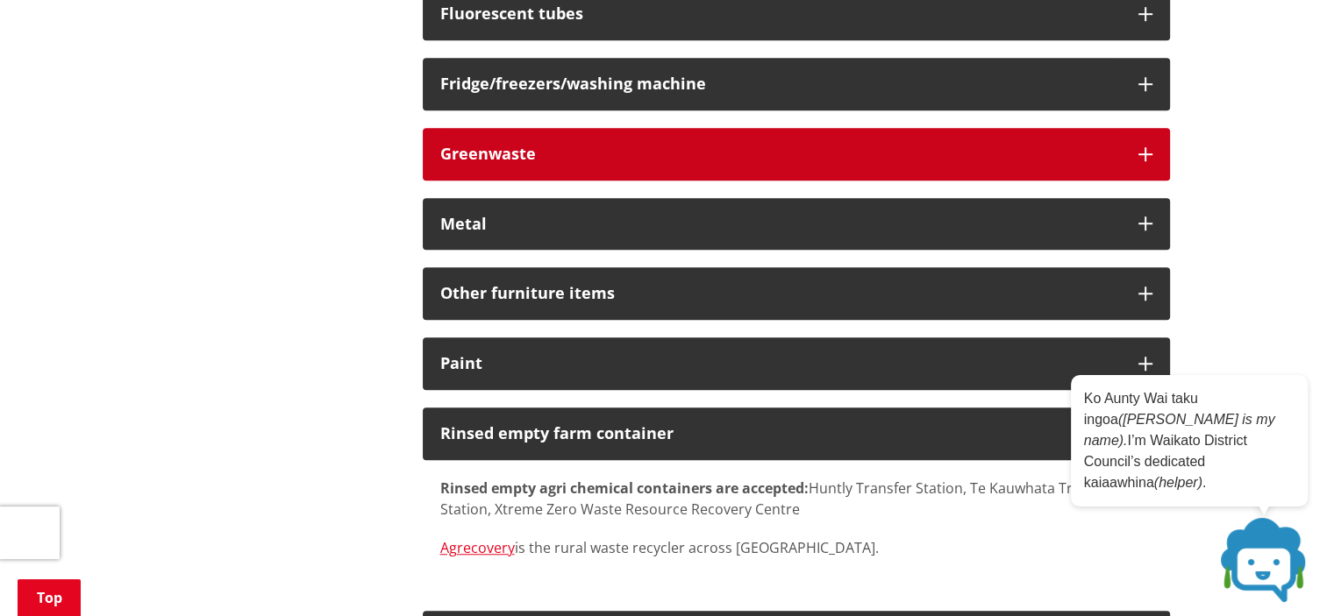
scroll to position [1228, 0]
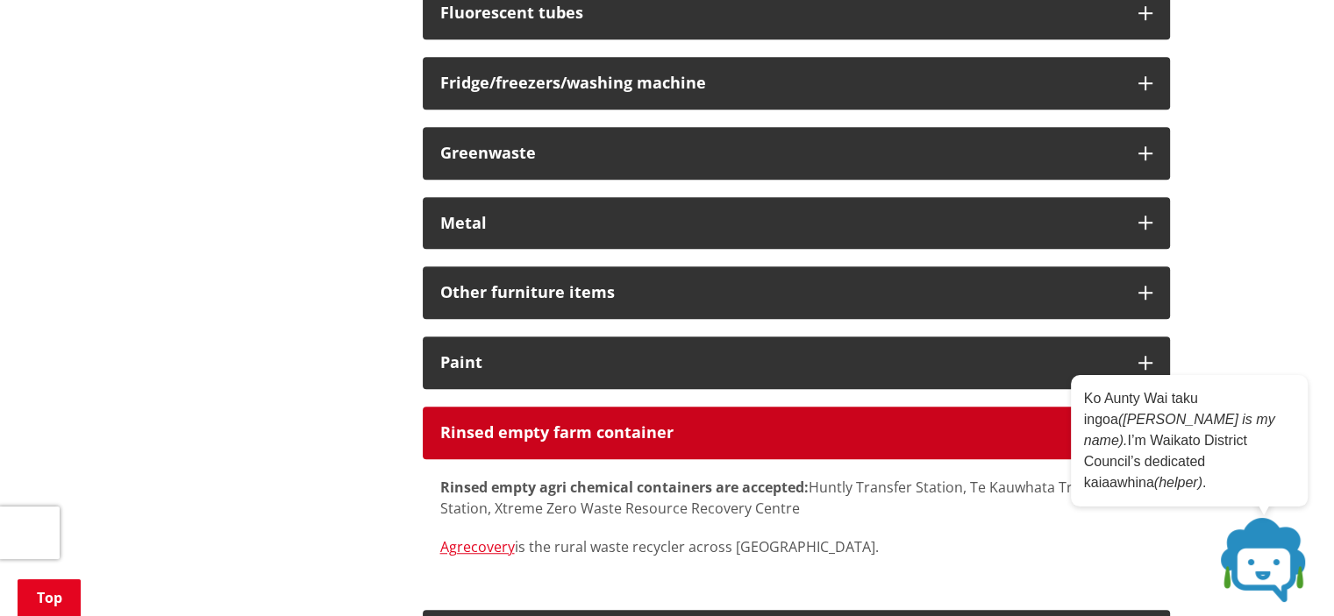
click at [552, 428] on div "Rinsed empty farm container" at bounding box center [780, 433] width 680 height 18
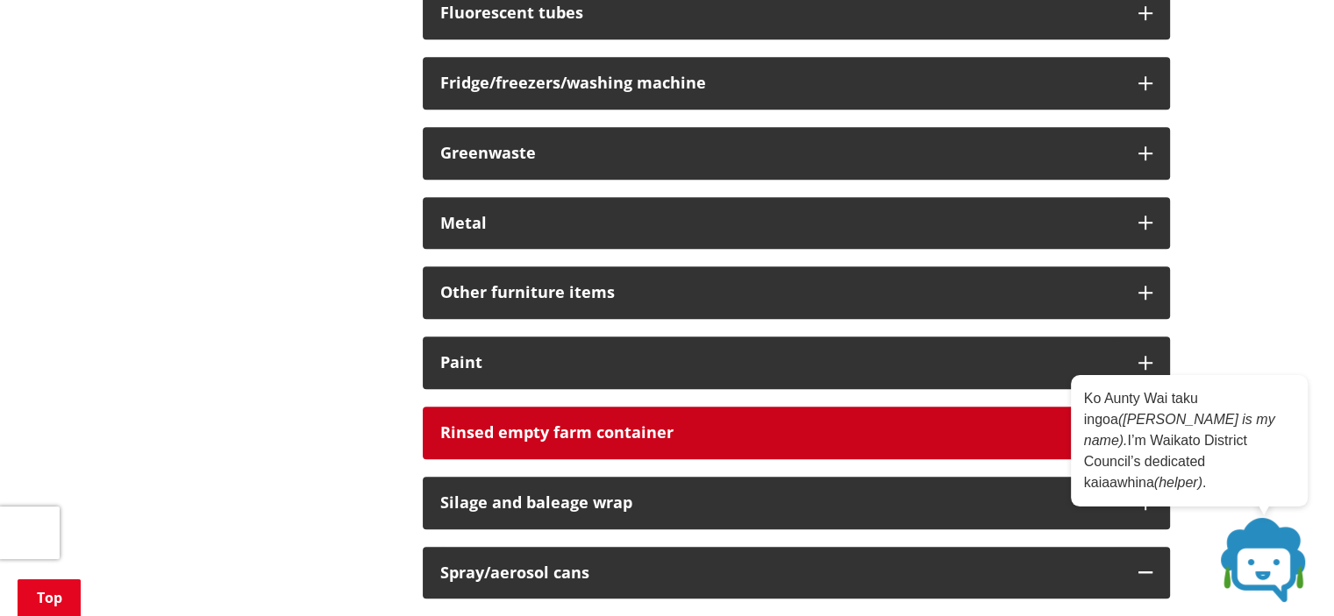
click at [552, 428] on div "Rinsed empty farm container" at bounding box center [780, 433] width 680 height 18
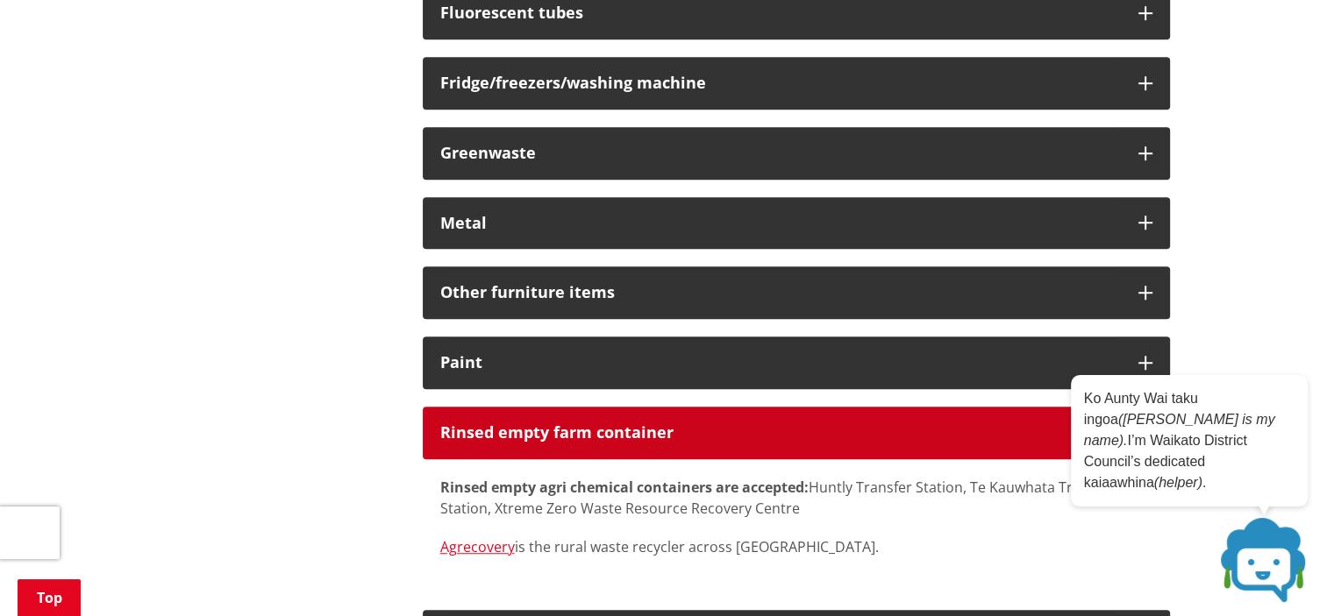
click at [552, 428] on div "Rinsed empty farm container" at bounding box center [780, 433] width 680 height 18
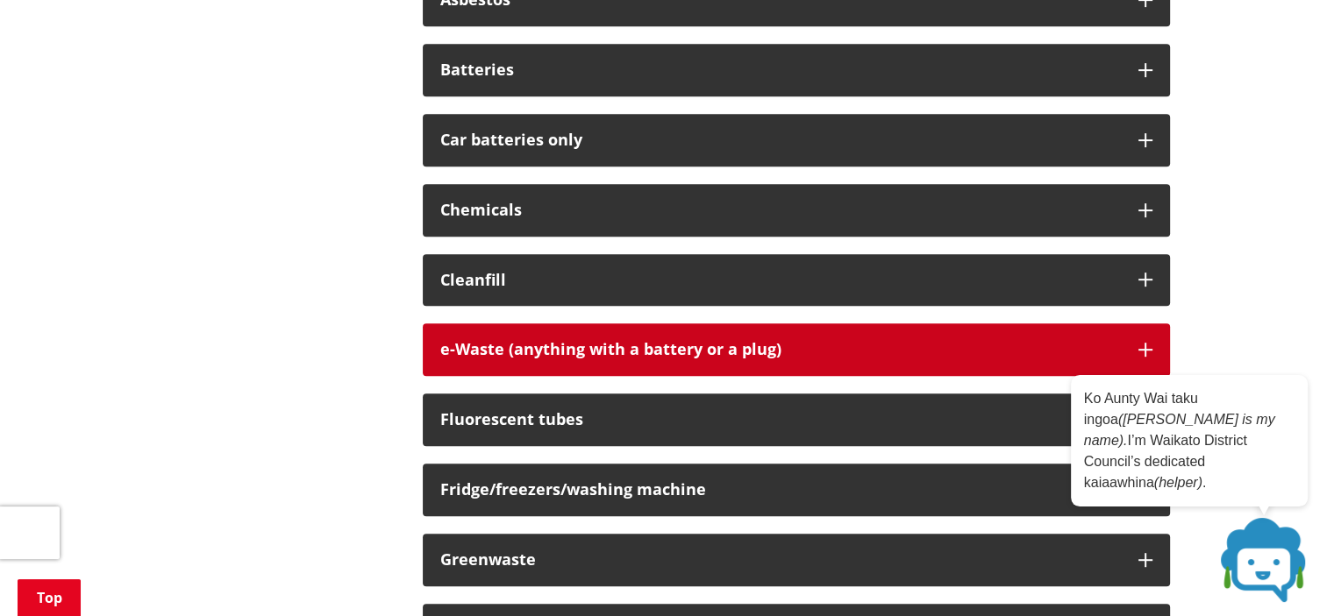
scroll to position [877, 0]
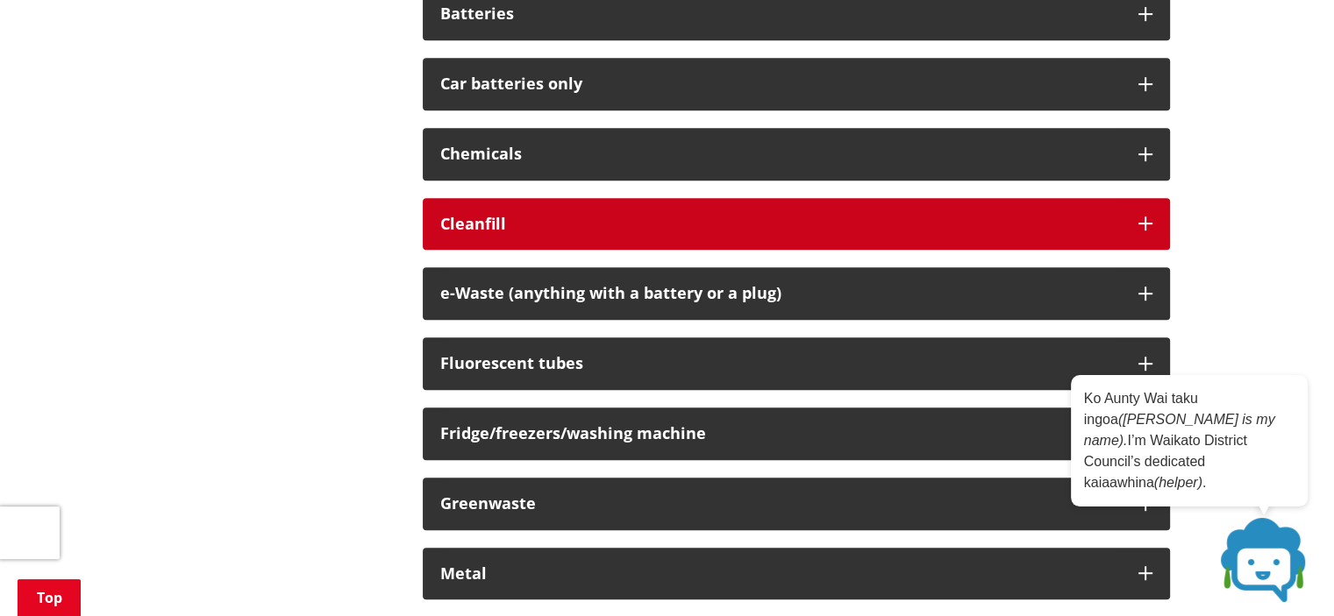
click at [477, 217] on div "Cleanfill" at bounding box center [780, 225] width 680 height 18
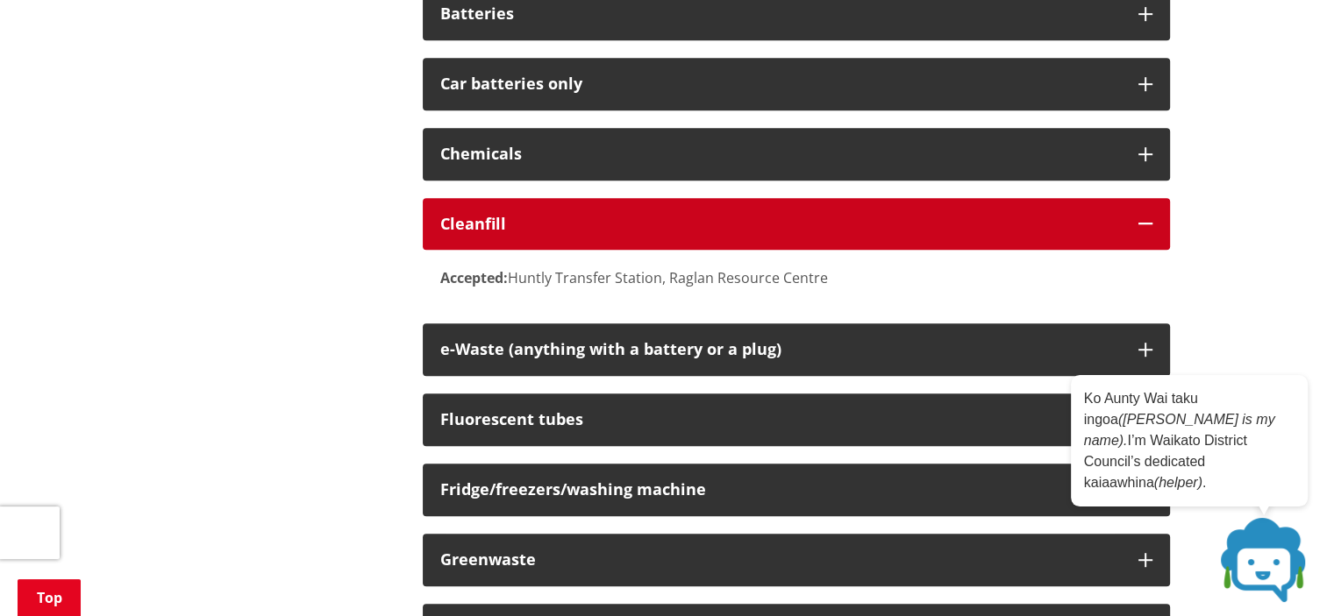
click at [476, 217] on div "Cleanfill" at bounding box center [780, 225] width 680 height 18
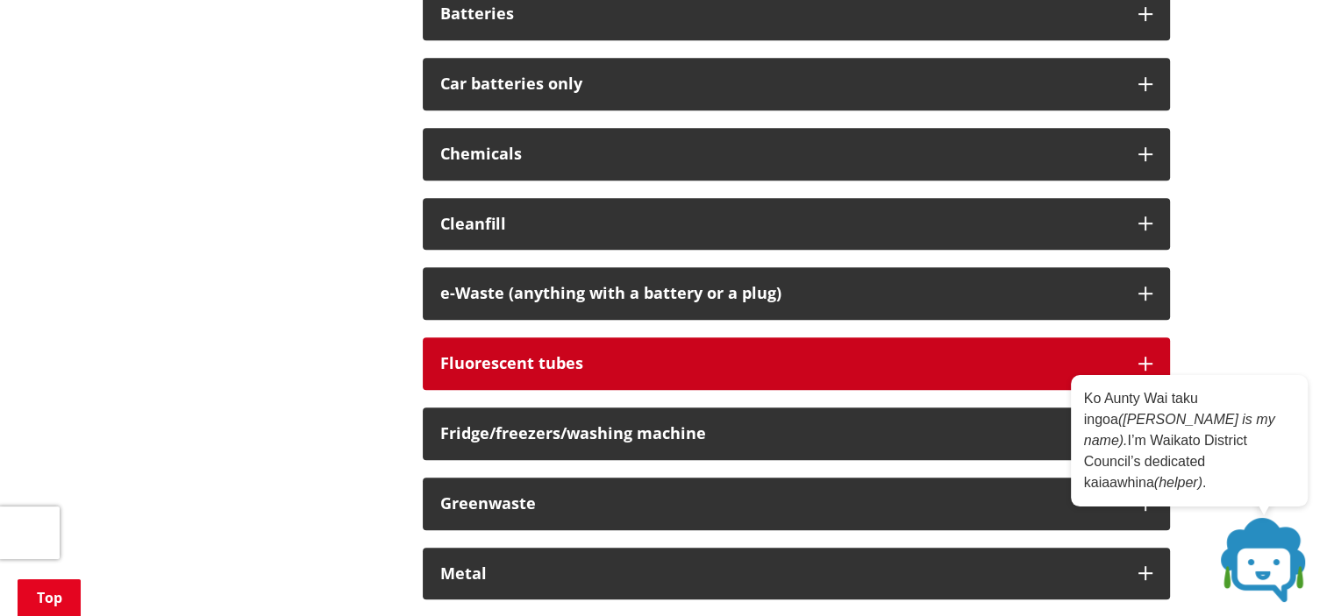
click at [537, 348] on button "Fluorescent tubes" at bounding box center [796, 364] width 747 height 53
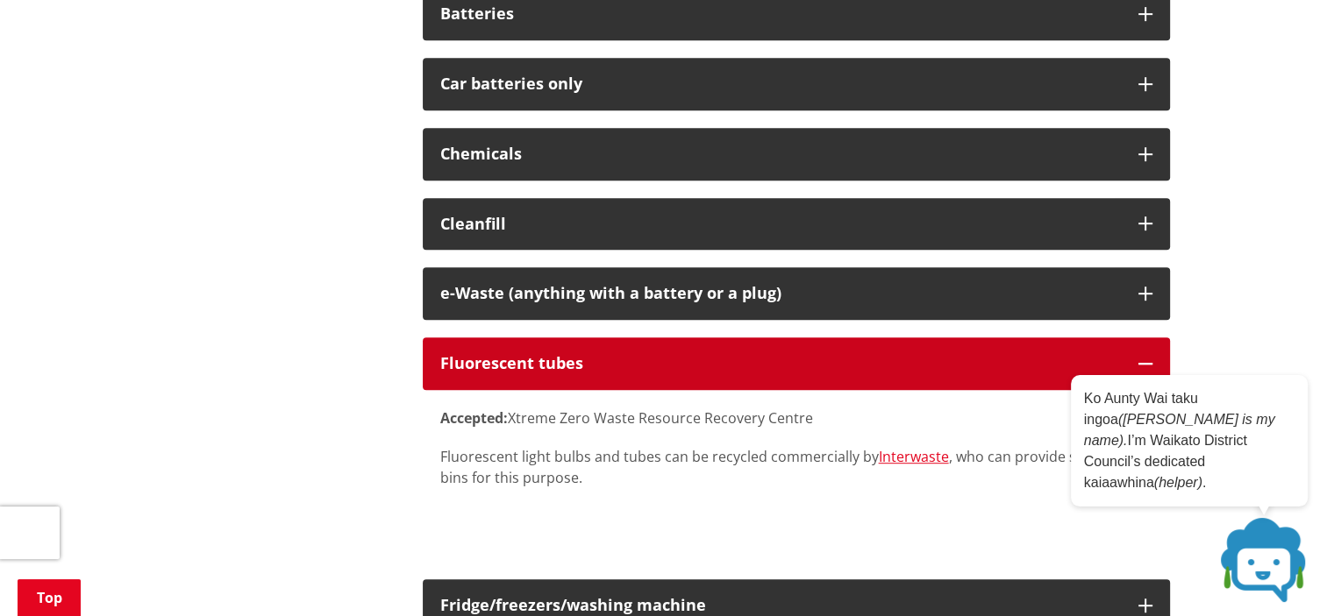
click at [537, 348] on button "Fluorescent tubes" at bounding box center [796, 364] width 747 height 53
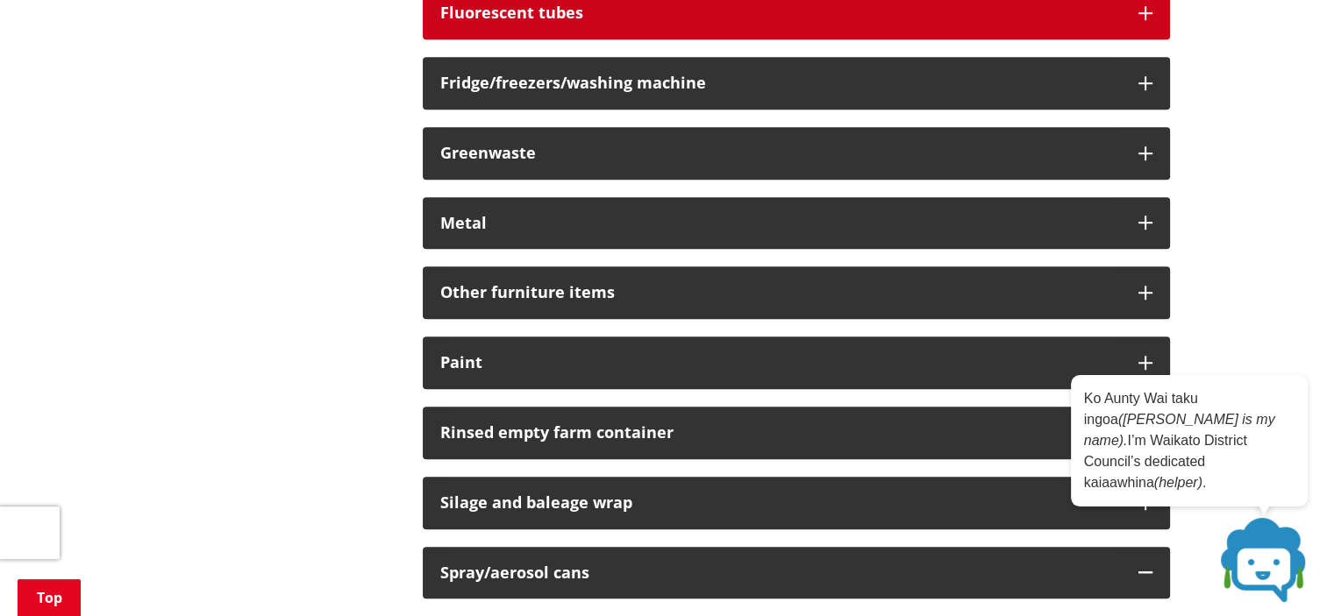
scroll to position [1403, 0]
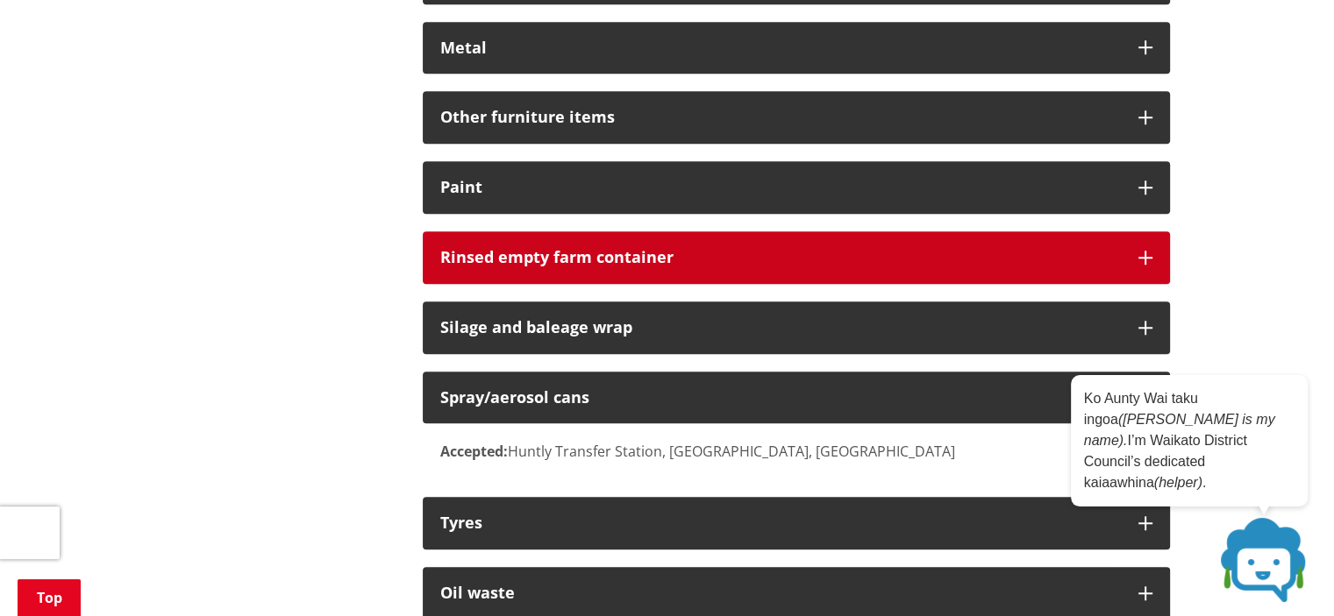
click at [512, 250] on div "Rinsed empty farm container" at bounding box center [780, 258] width 680 height 18
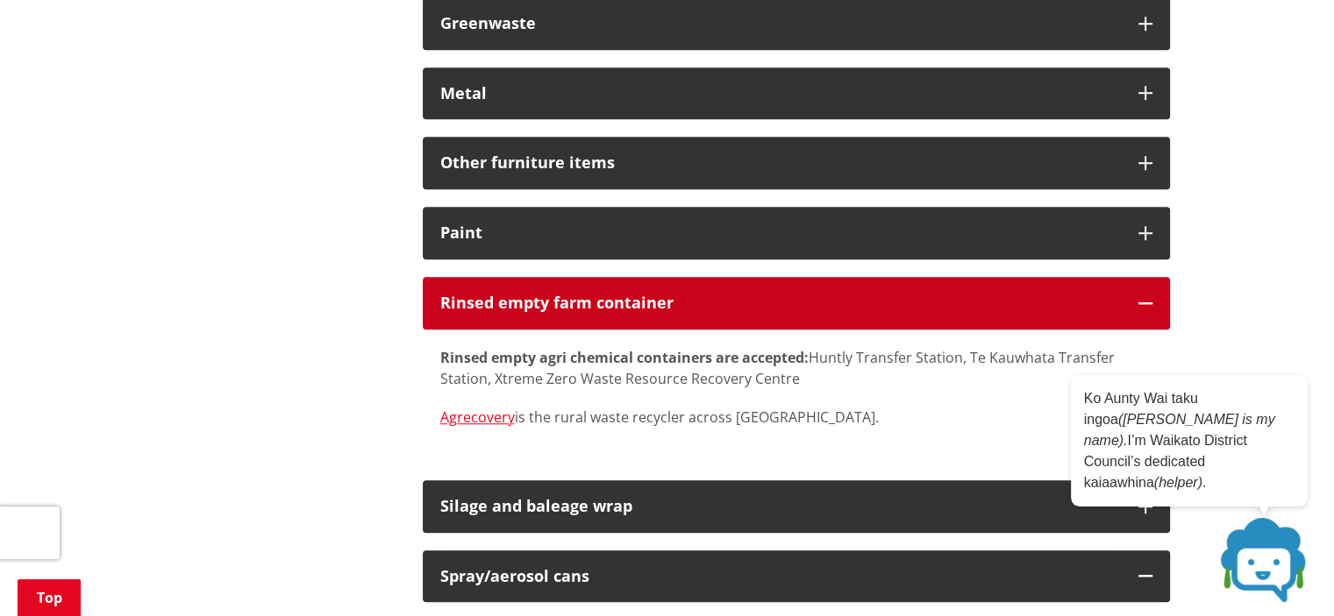
scroll to position [1315, 0]
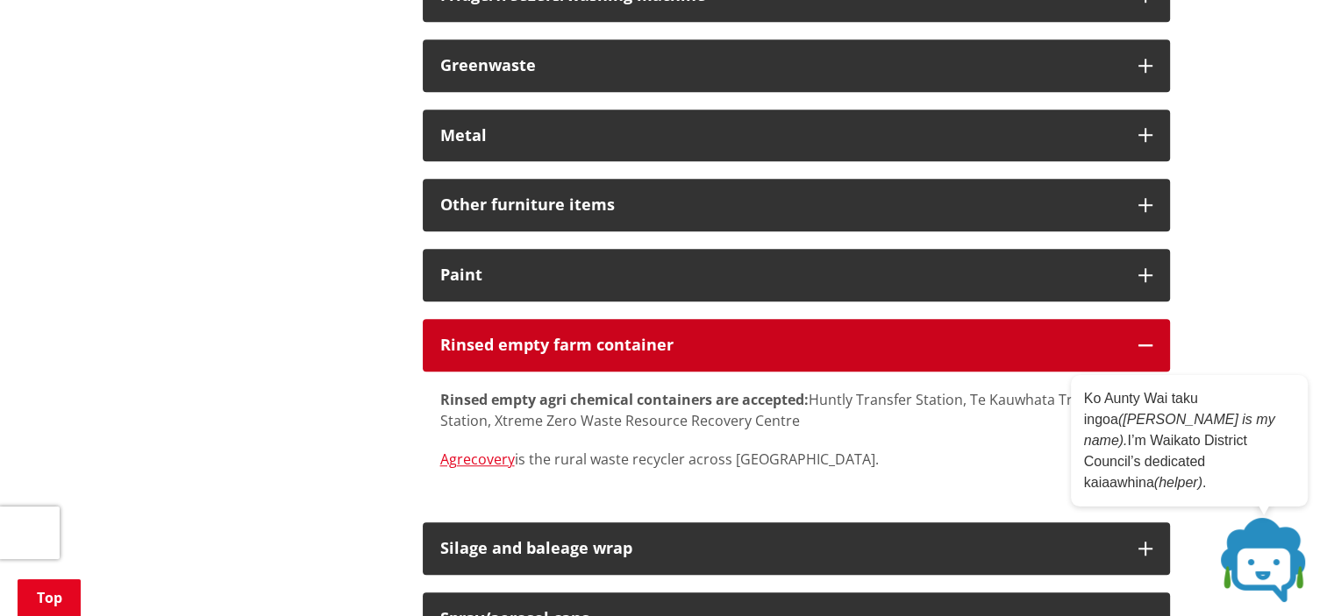
click at [551, 345] on div "Rinsed empty farm container" at bounding box center [780, 346] width 680 height 18
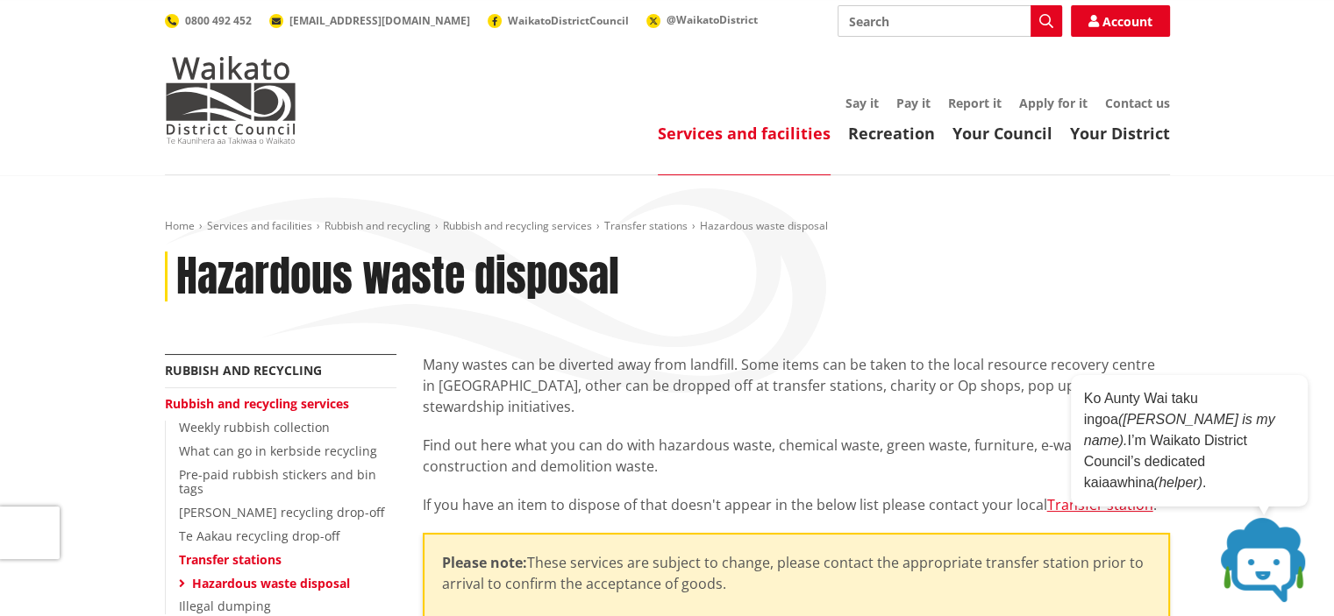
scroll to position [88, 0]
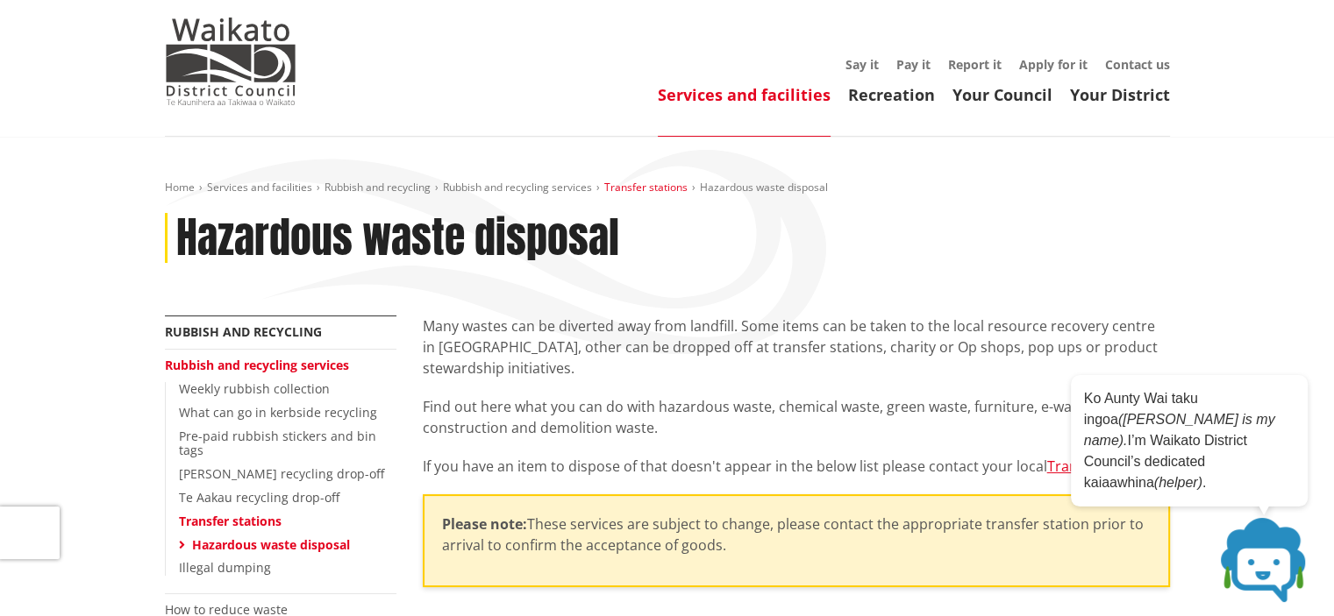
click at [642, 188] on link "Transfer stations" at bounding box center [645, 187] width 83 height 15
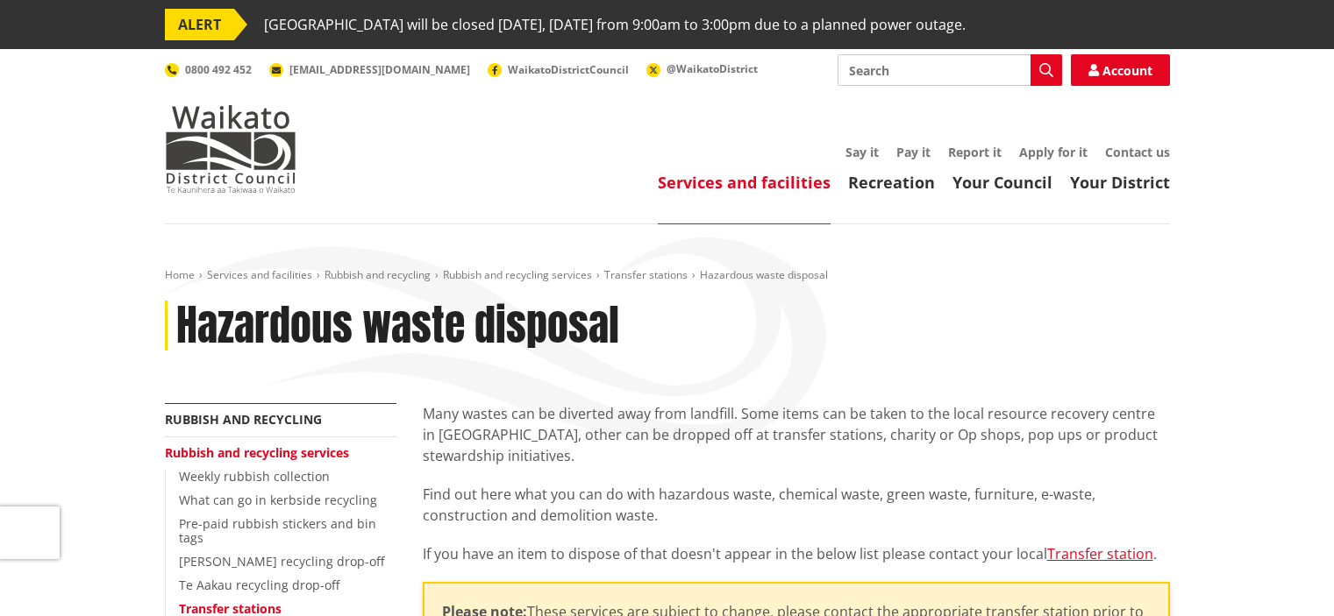
scroll to position [88, 0]
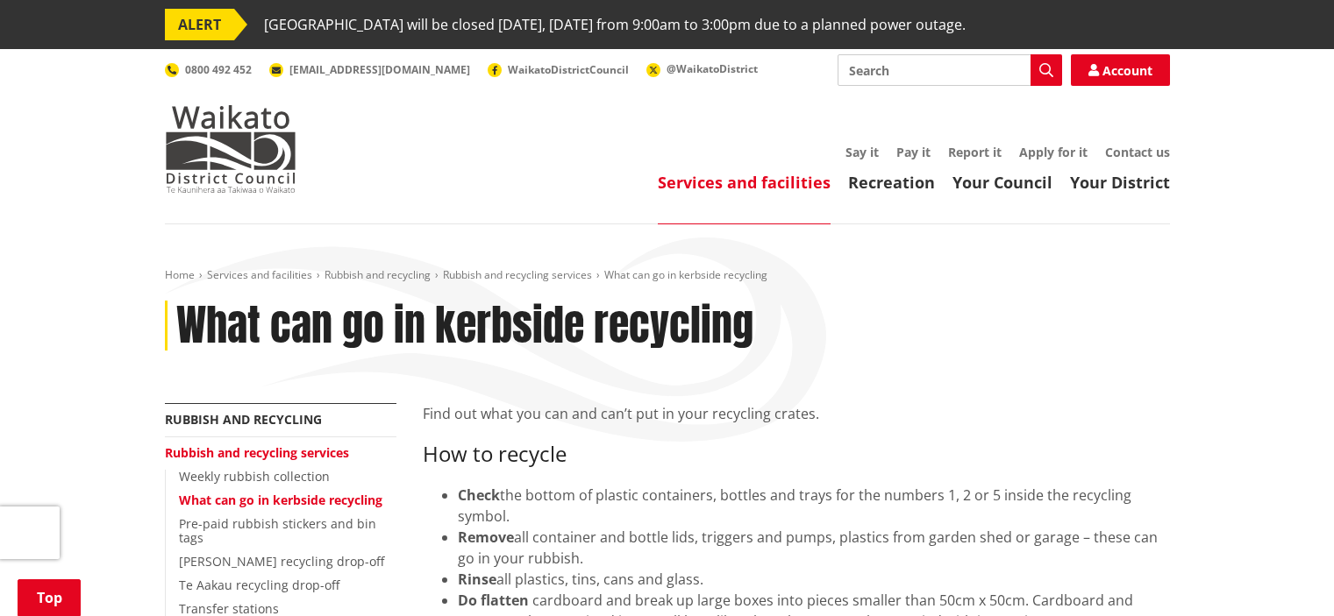
scroll to position [1539, 0]
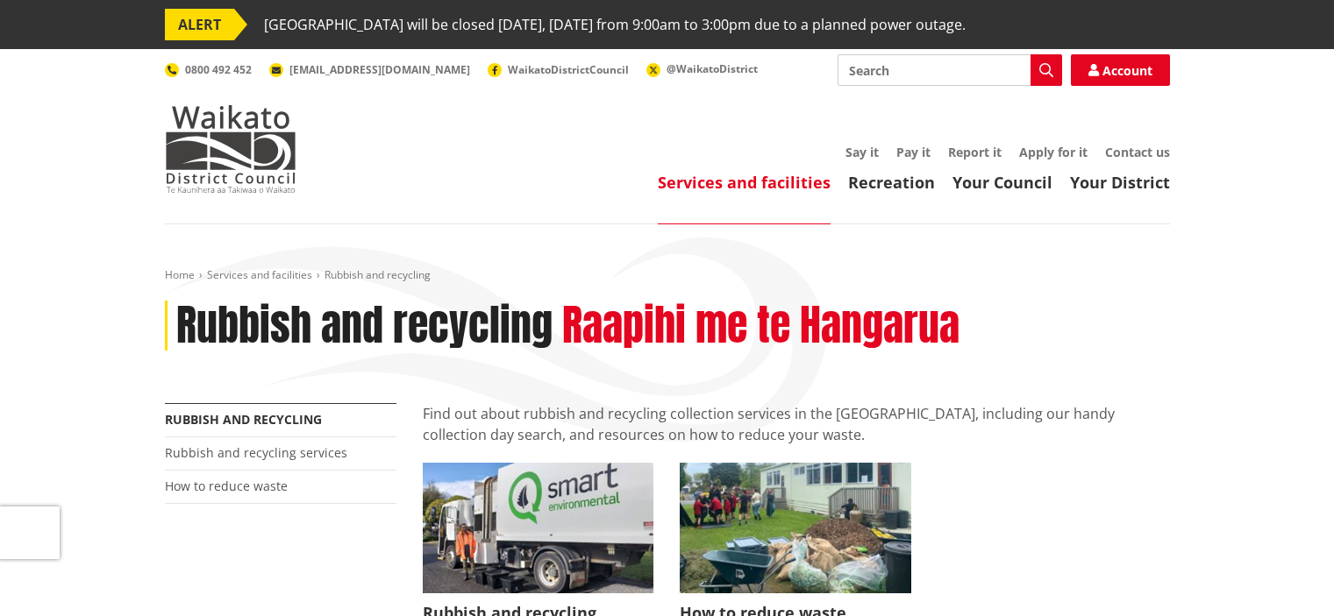
scroll to position [351, 0]
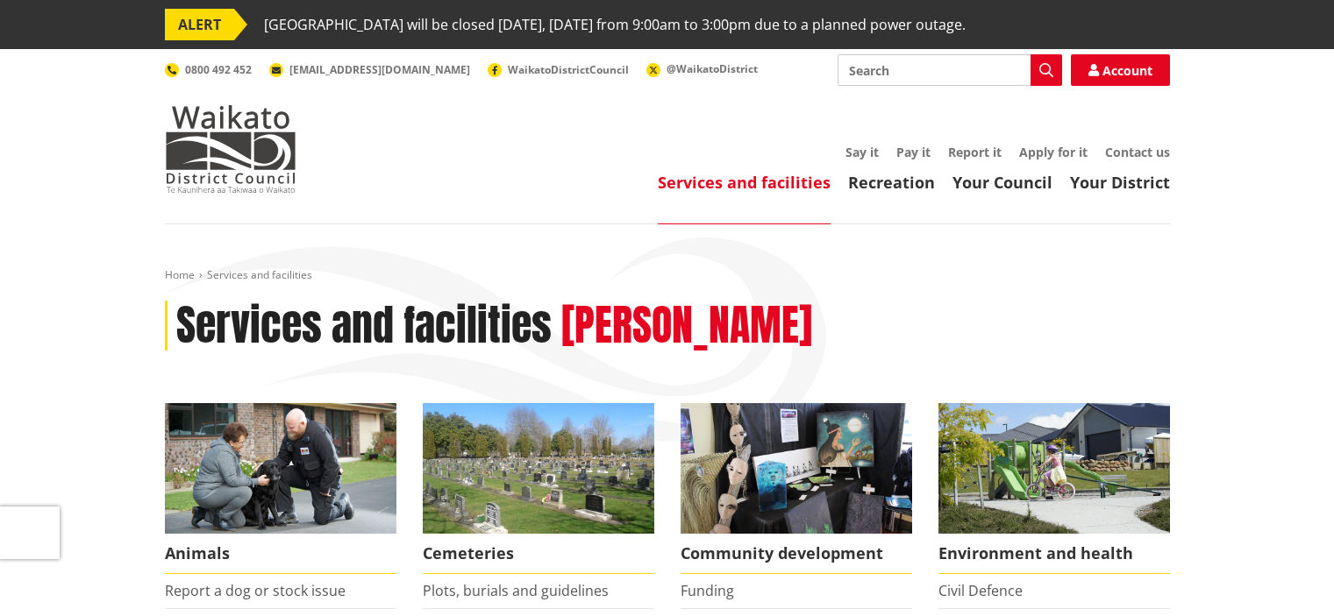
scroll to position [1228, 0]
